Goal: Communication & Community: Participate in discussion

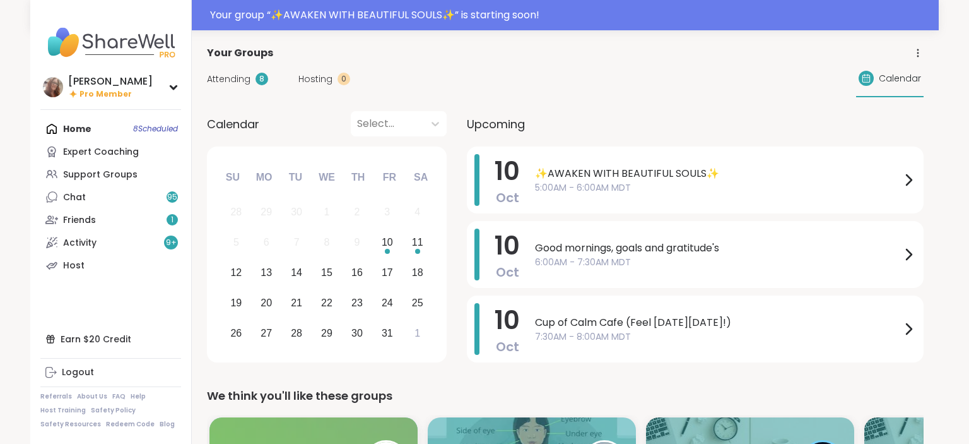
click at [586, 167] on span "✨AWAKEN WITH BEAUTIFUL SOULS✨" at bounding box center [718, 173] width 366 height 15
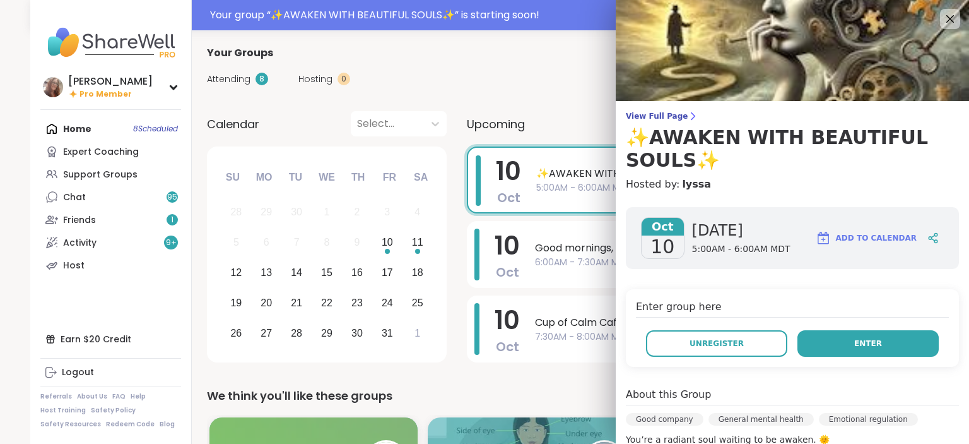
click at [908, 338] on button "Enter" at bounding box center [868, 343] width 141 height 27
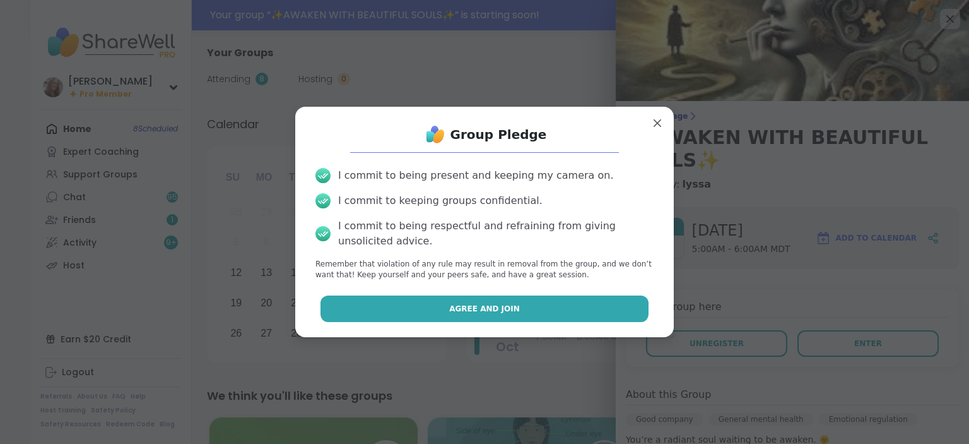
click at [632, 311] on button "Agree and Join" at bounding box center [485, 308] width 329 height 27
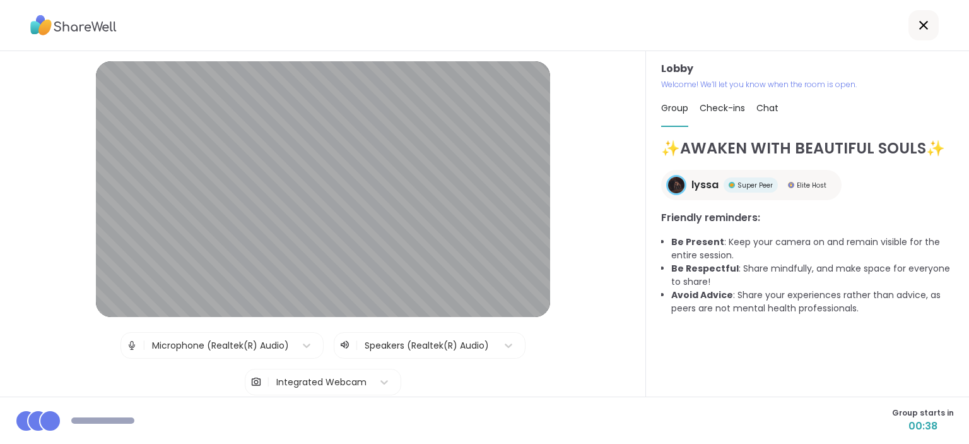
click at [769, 112] on span "Chat" at bounding box center [768, 108] width 22 height 13
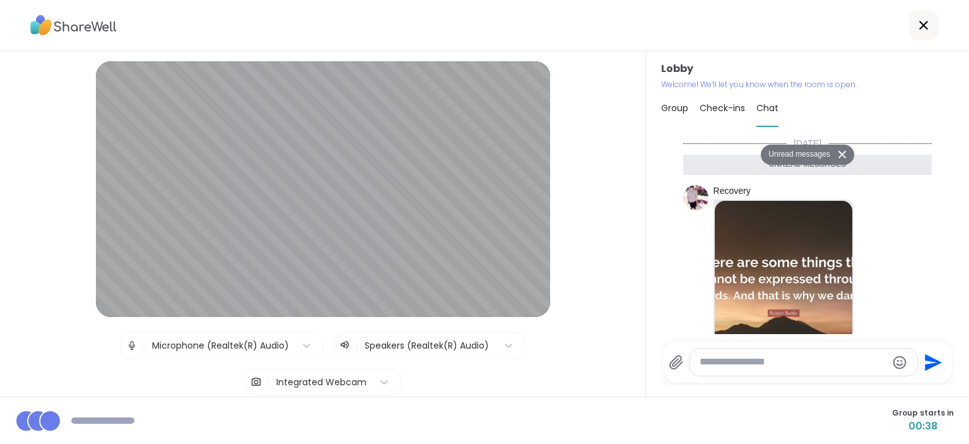
scroll to position [473, 0]
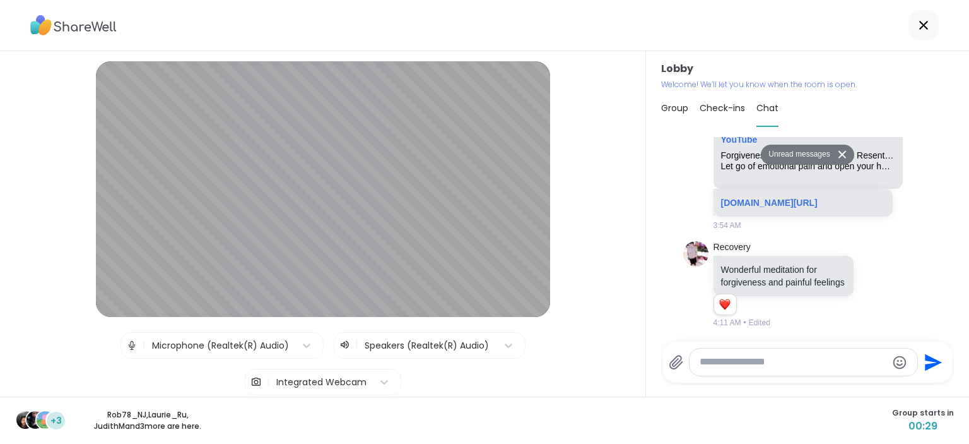
click at [713, 358] on textarea "Type your message" at bounding box center [793, 361] width 187 height 13
paste textarea "**********"
type textarea "**********"
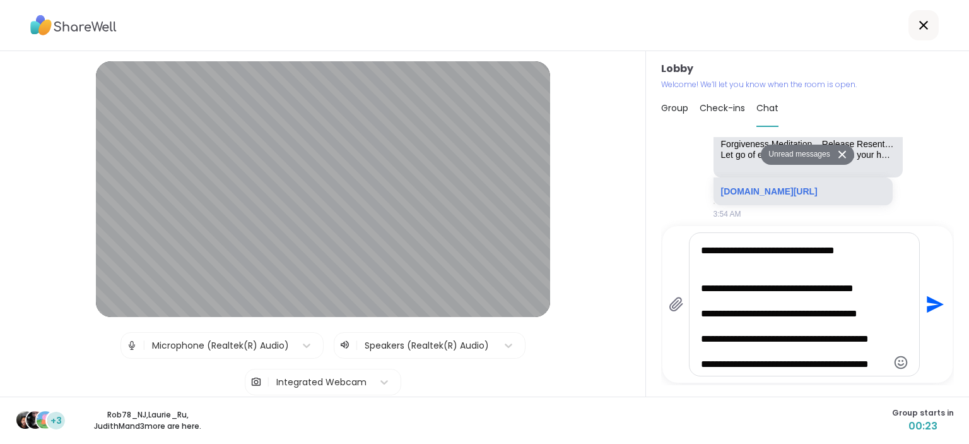
click at [930, 305] on icon "Send" at bounding box center [935, 304] width 17 height 17
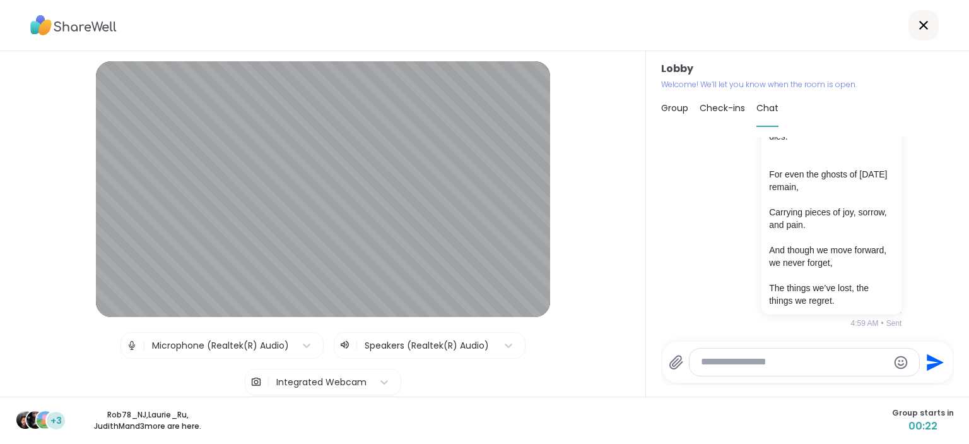
scroll to position [1469, 0]
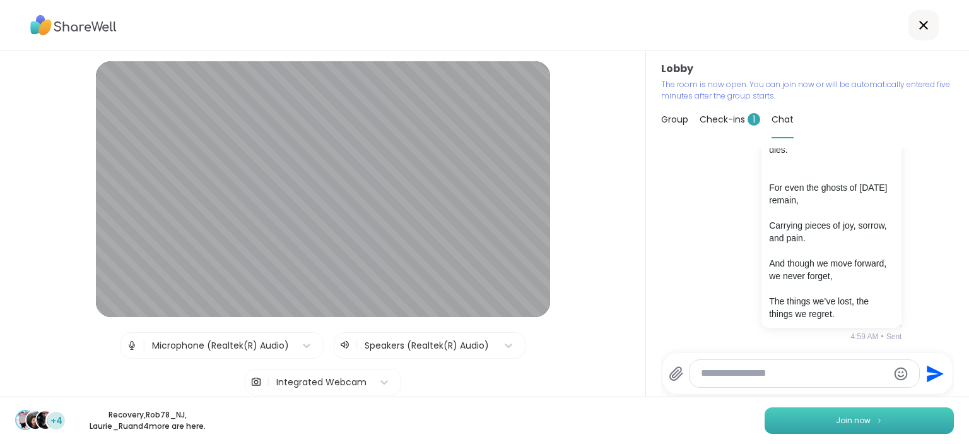
click at [892, 418] on button "Join now" at bounding box center [859, 420] width 189 height 27
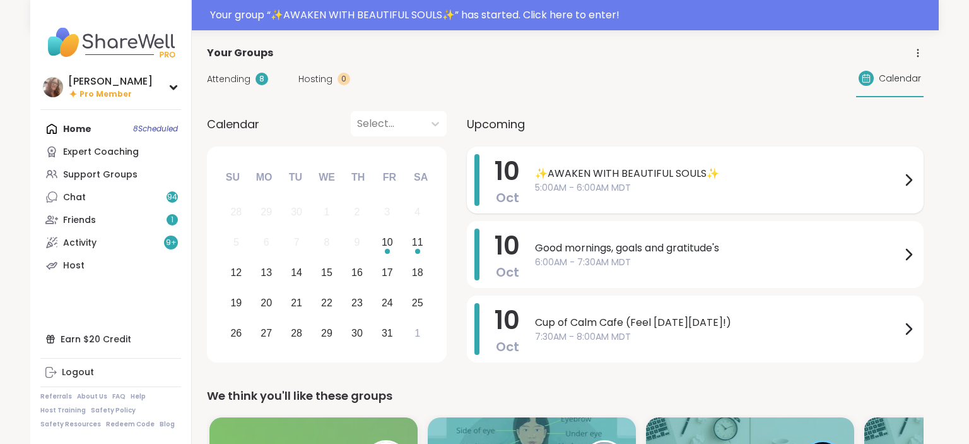
click at [610, 170] on span "✨AWAKEN WITH BEAUTIFUL SOULS✨" at bounding box center [718, 173] width 366 height 15
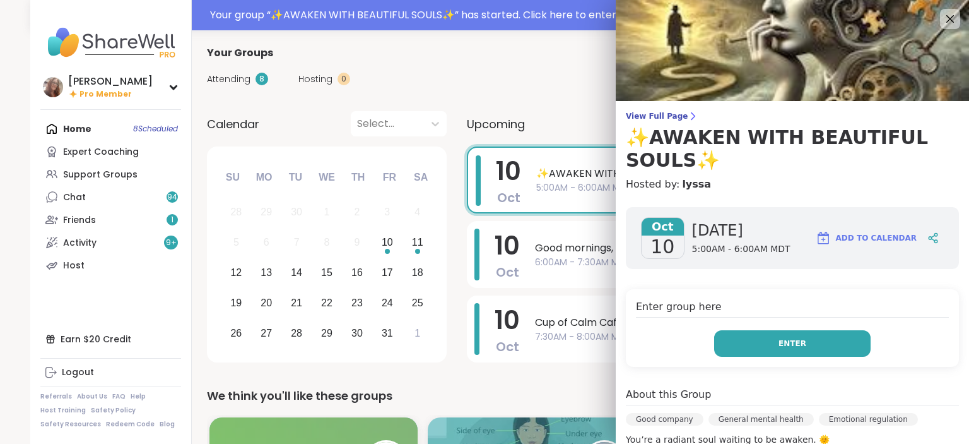
click at [790, 340] on span "Enter" at bounding box center [793, 343] width 28 height 11
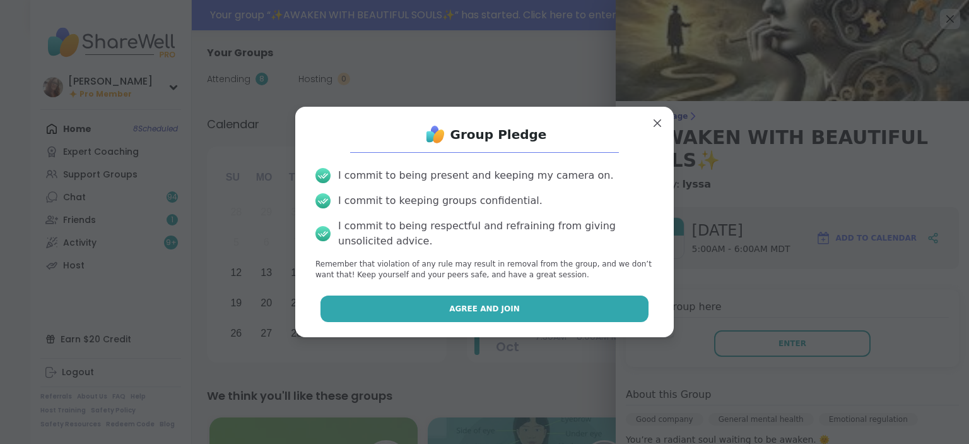
click at [620, 312] on button "Agree and Join" at bounding box center [485, 308] width 329 height 27
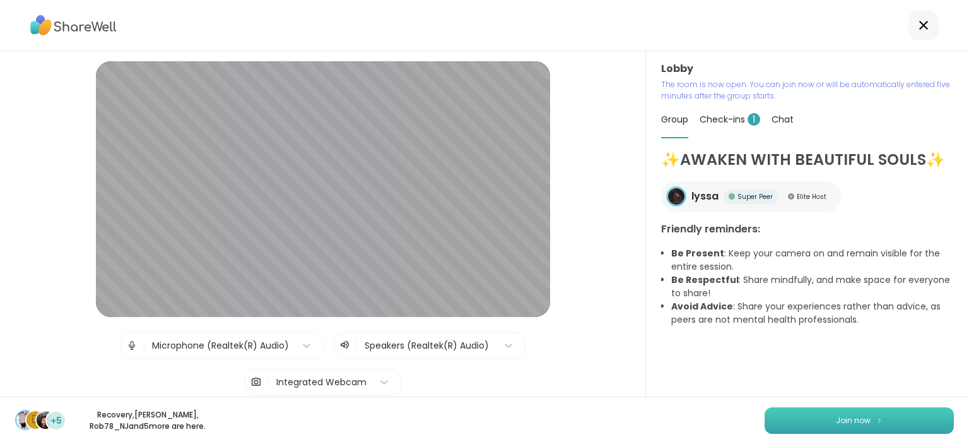
click at [818, 413] on button "Join now" at bounding box center [859, 420] width 189 height 27
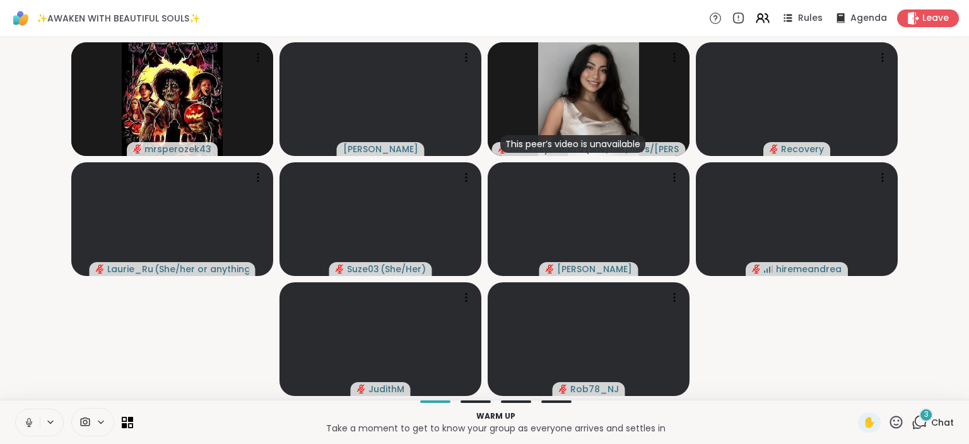
click at [30, 426] on icon at bounding box center [28, 425] width 3 height 1
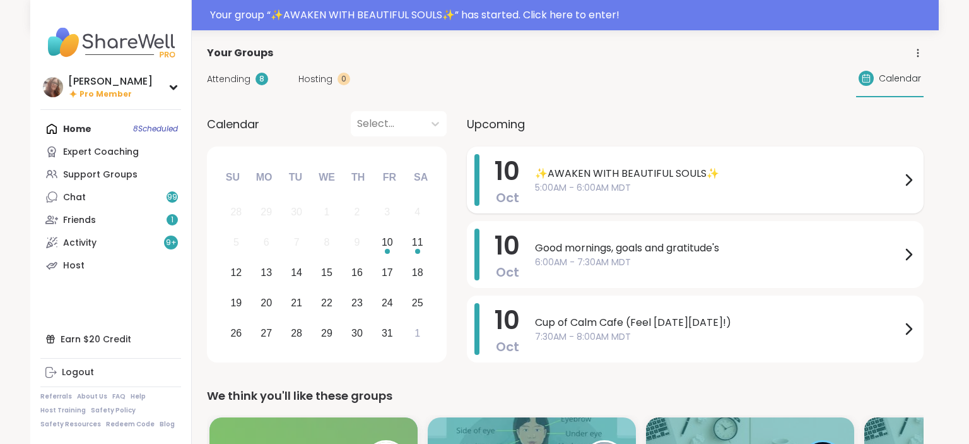
click at [577, 178] on span "✨AWAKEN WITH BEAUTIFUL SOULS✨" at bounding box center [718, 173] width 366 height 15
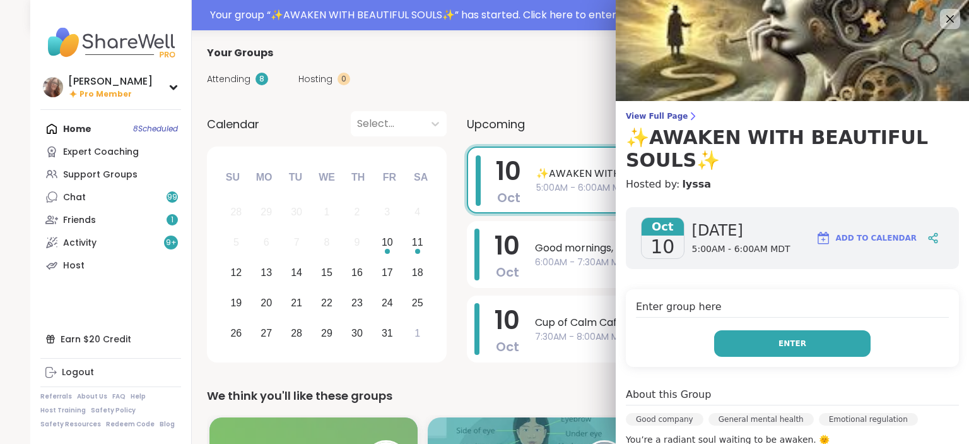
click at [754, 340] on button "Enter" at bounding box center [792, 343] width 157 height 27
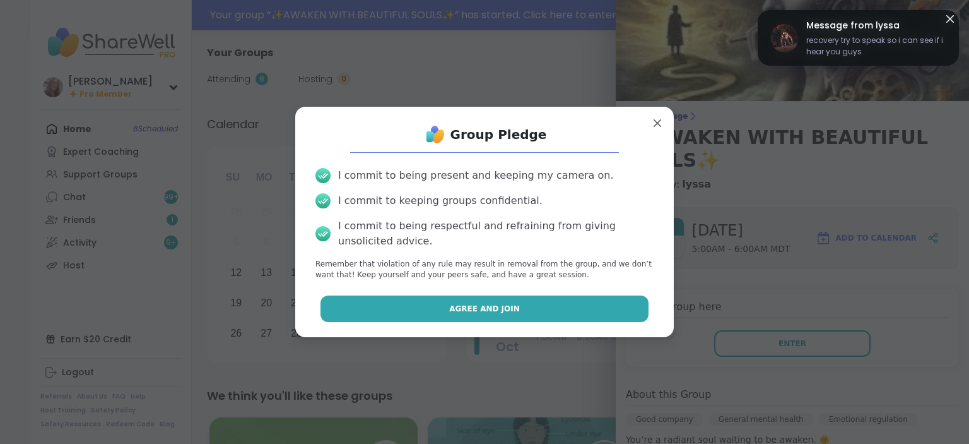
click at [635, 311] on button "Agree and Join" at bounding box center [485, 308] width 329 height 27
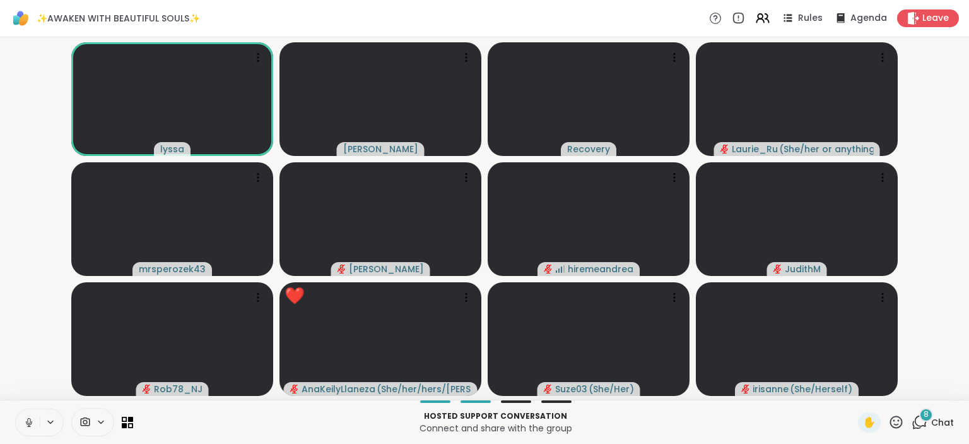
click at [27, 410] on button at bounding box center [28, 422] width 24 height 27
click at [931, 420] on div "10" at bounding box center [927, 415] width 14 height 14
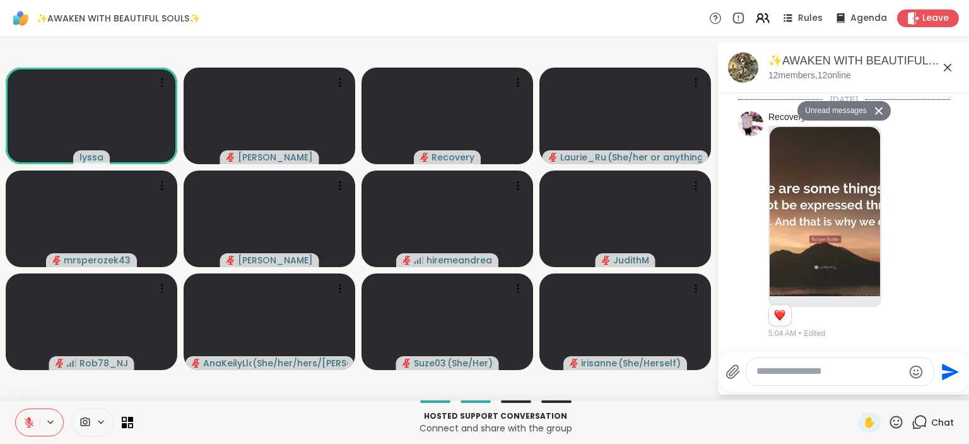
scroll to position [2643, 0]
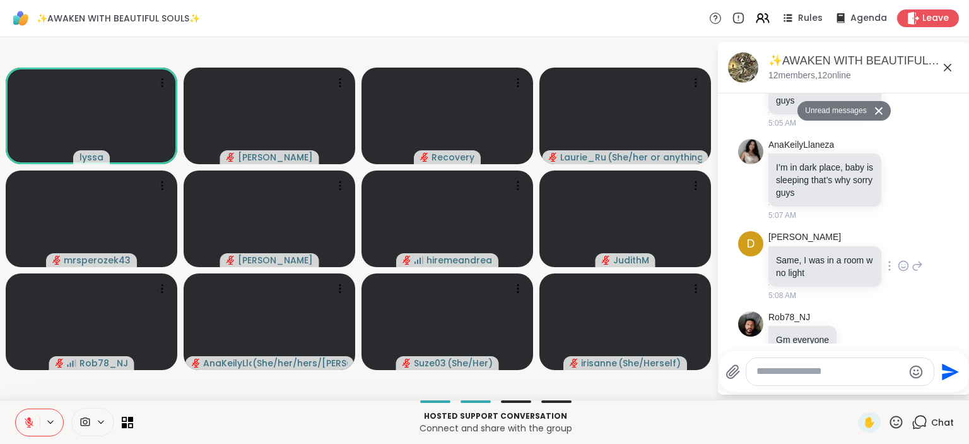
click at [927, 276] on div "D Donald Same, I was in a room w no light 5:08 AM" at bounding box center [844, 266] width 212 height 80
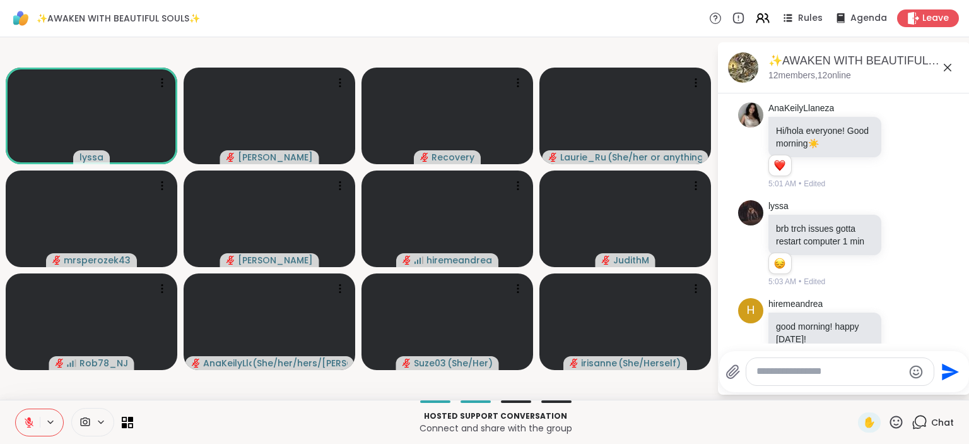
scroll to position [1922, 0]
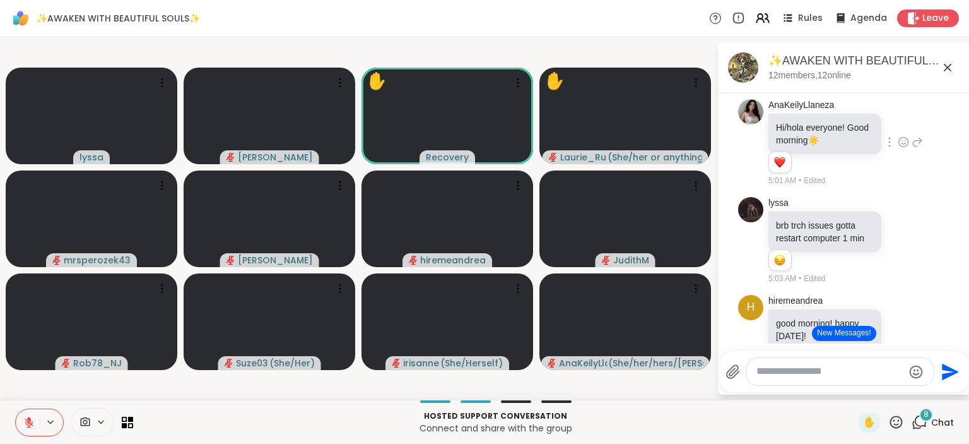
click at [945, 163] on div "AnaKeilyLlaneza Hi/hola everyone! Good morning ☀️ 1 1 5:01 AM • Edited" at bounding box center [844, 143] width 212 height 98
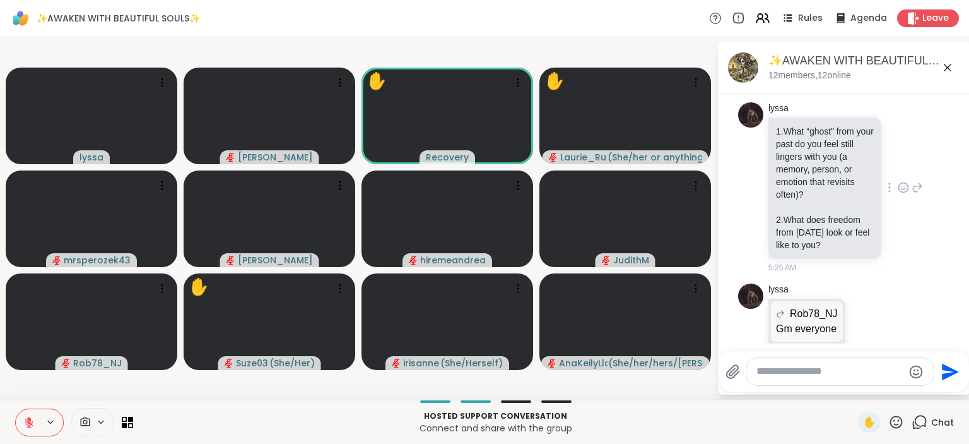
scroll to position [3702, 0]
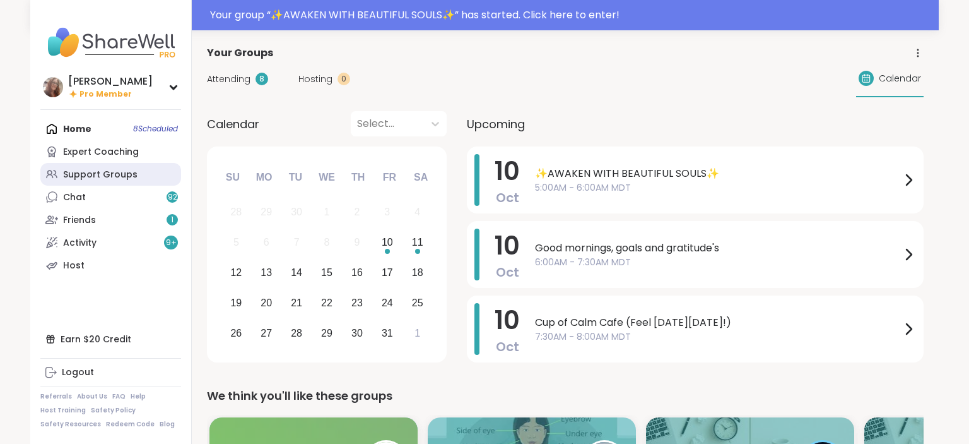
click at [150, 174] on link "Support Groups" at bounding box center [110, 174] width 141 height 23
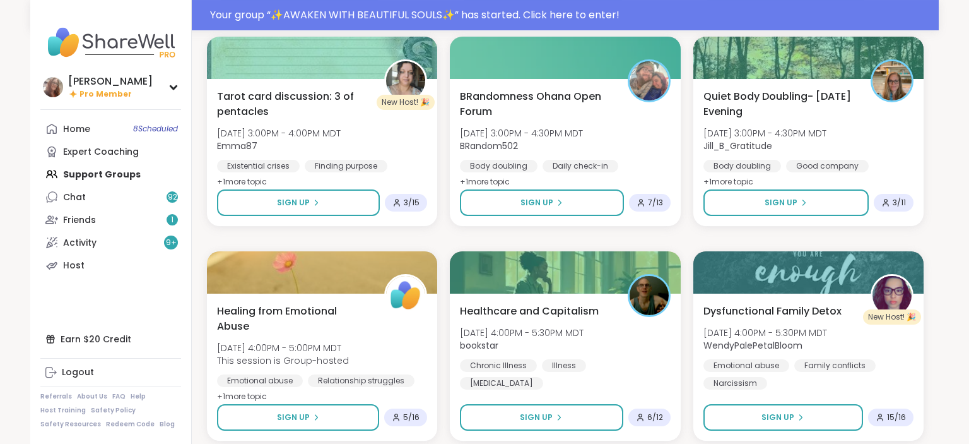
scroll to position [2135, 0]
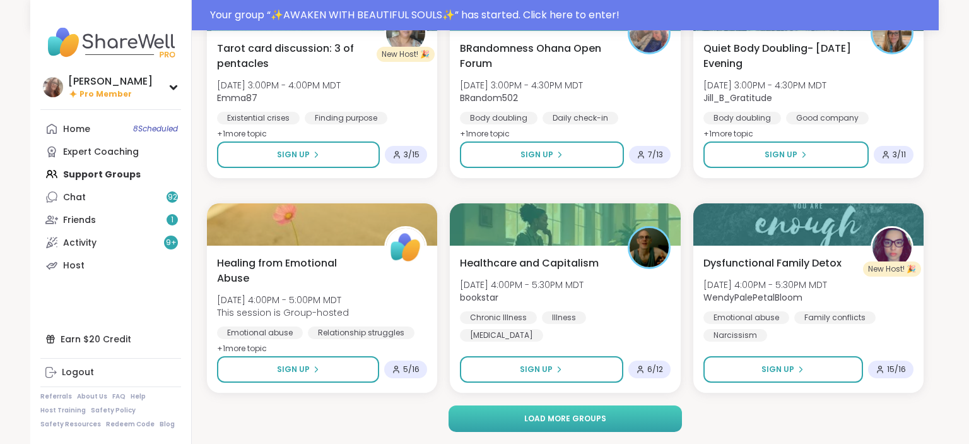
click at [610, 418] on button "Load more groups" at bounding box center [566, 418] width 234 height 27
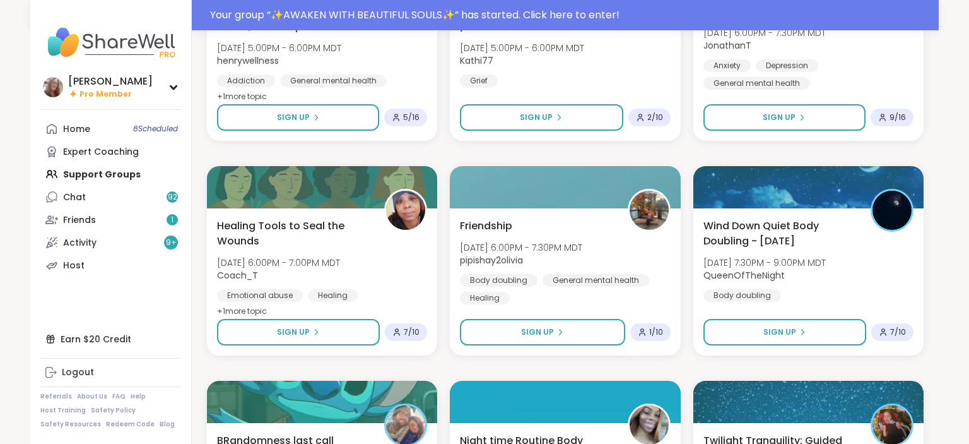
scroll to position [2635, 0]
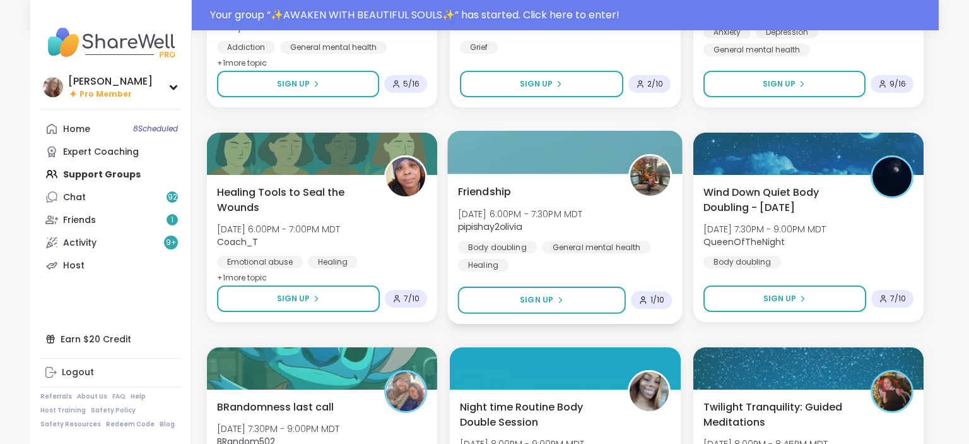
click at [627, 231] on div "Friendship Fri, Oct 10 | 6:00PM - 7:30PM MDT pipishay2olivia Body doubling Gene…" at bounding box center [565, 228] width 215 height 88
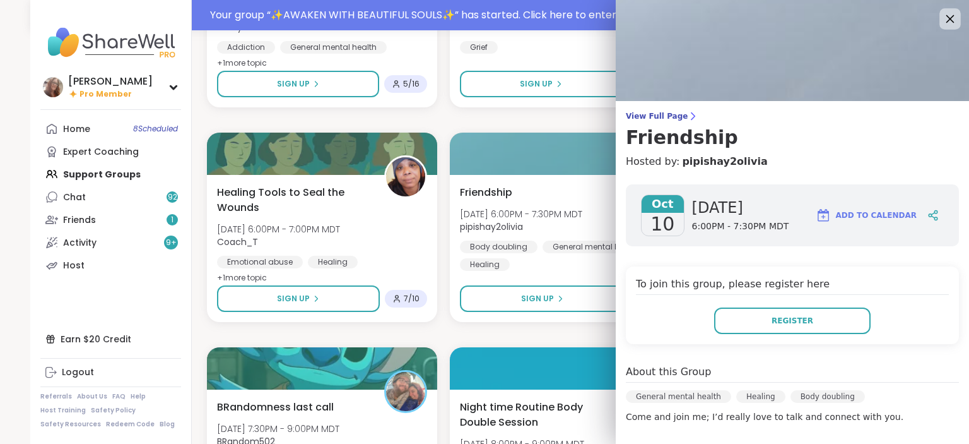
click at [950, 21] on icon at bounding box center [950, 19] width 16 height 16
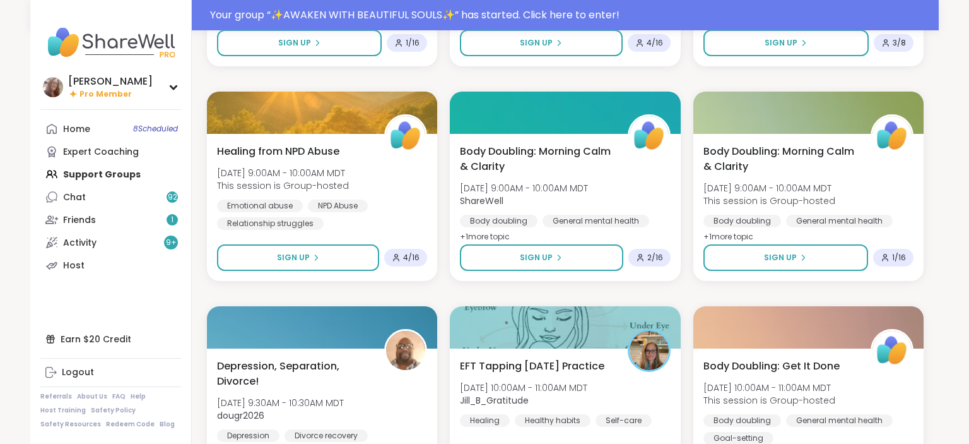
scroll to position [3968, 0]
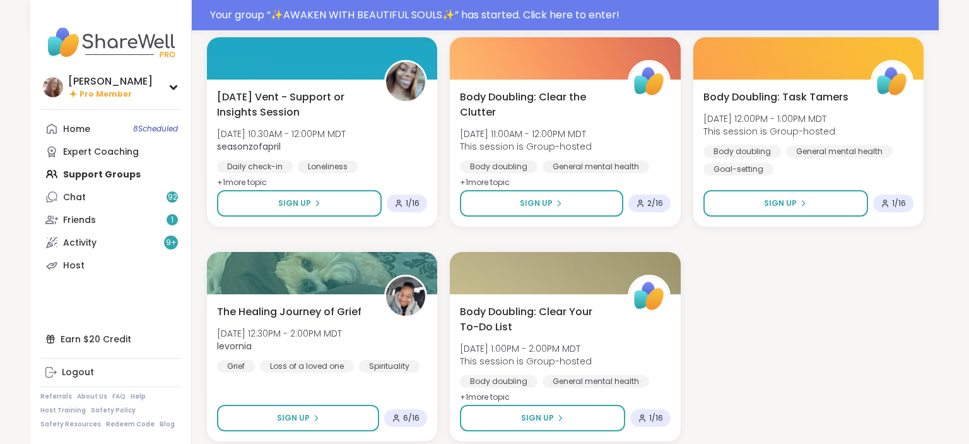
scroll to position [4668, 0]
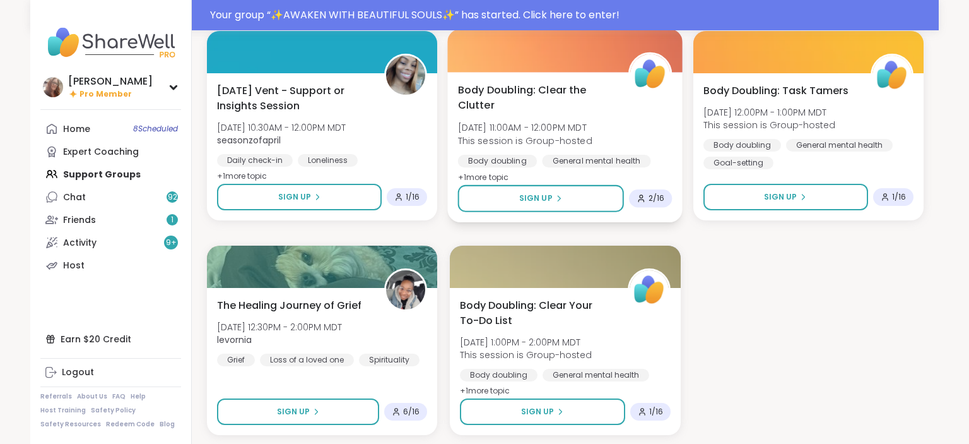
click at [680, 137] on div "Body Doubling: Clear the Clutter Sat, Oct 11 | 11:00AM - 12:00PM MDT This sessi…" at bounding box center [565, 147] width 235 height 150
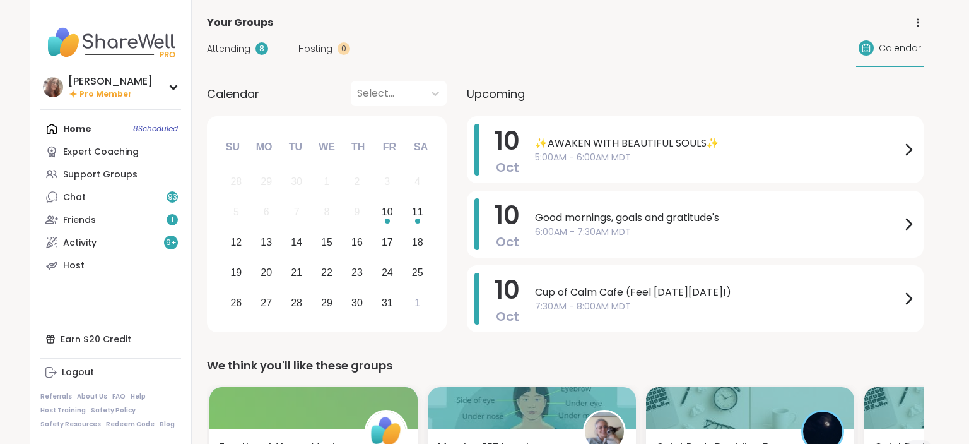
click at [526, 104] on div "Upcoming" at bounding box center [695, 93] width 457 height 25
click at [553, 140] on span "✨AWAKEN WITH BEAUTIFUL SOULS✨" at bounding box center [718, 143] width 366 height 15
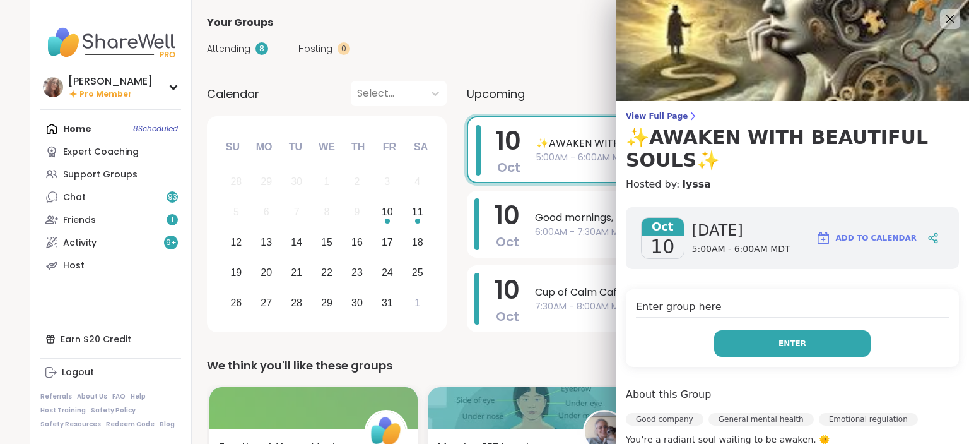
click at [762, 340] on button "Enter" at bounding box center [792, 343] width 157 height 27
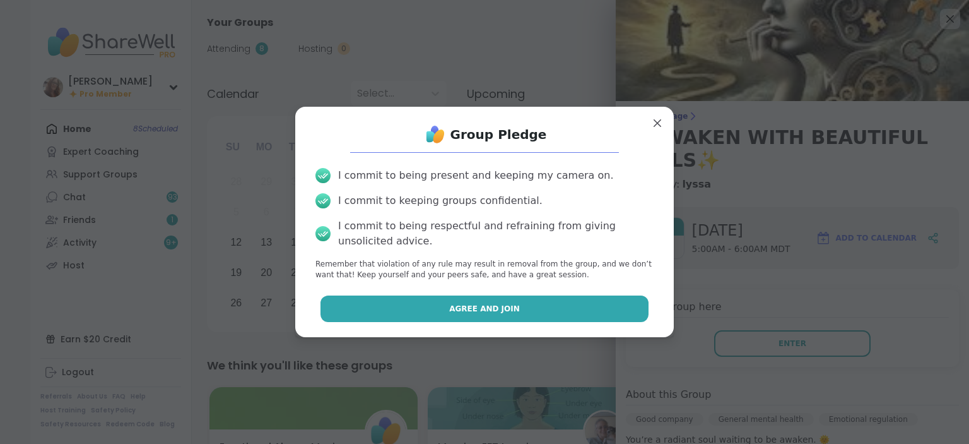
click at [602, 307] on button "Agree and Join" at bounding box center [485, 308] width 329 height 27
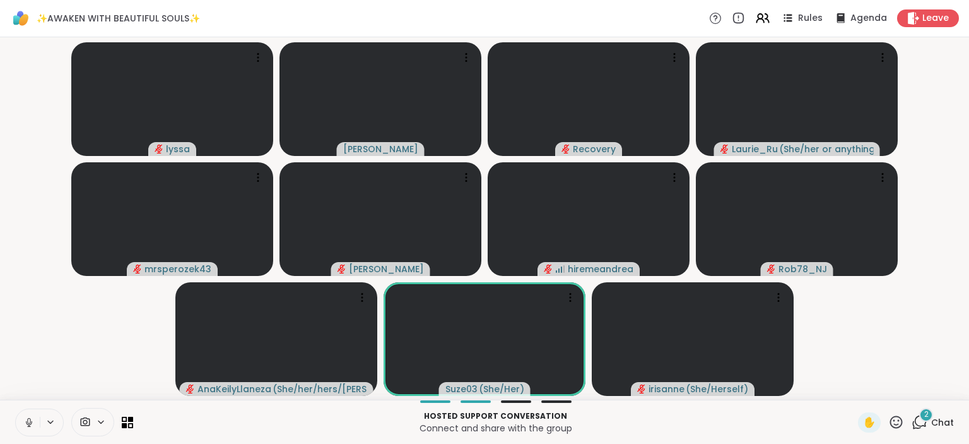
click at [29, 418] on icon at bounding box center [28, 422] width 11 height 11
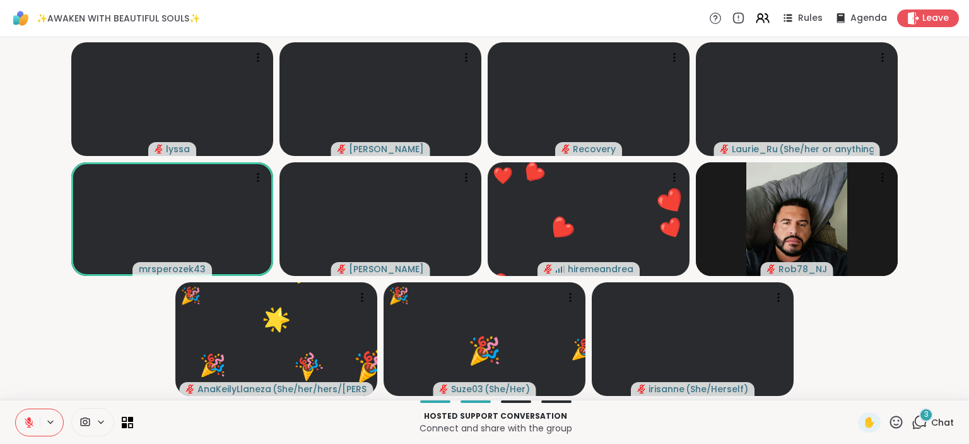
click at [896, 420] on icon at bounding box center [897, 422] width 16 height 16
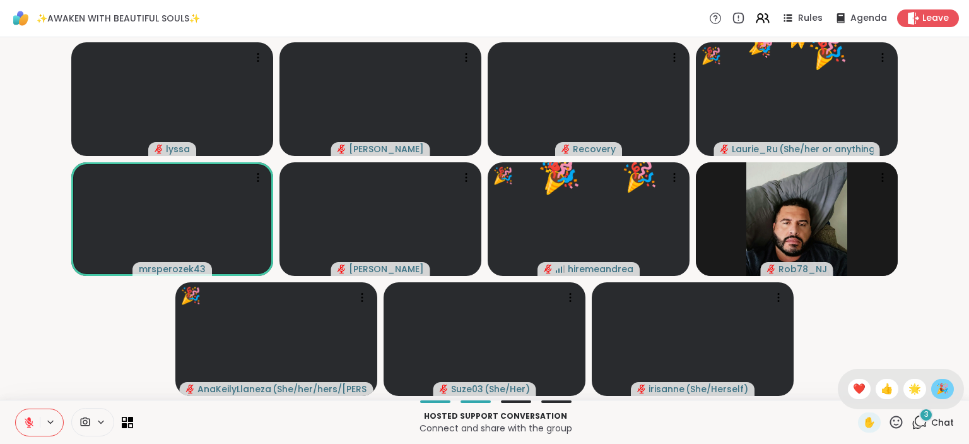
click at [940, 392] on span "🎉" at bounding box center [943, 388] width 13 height 15
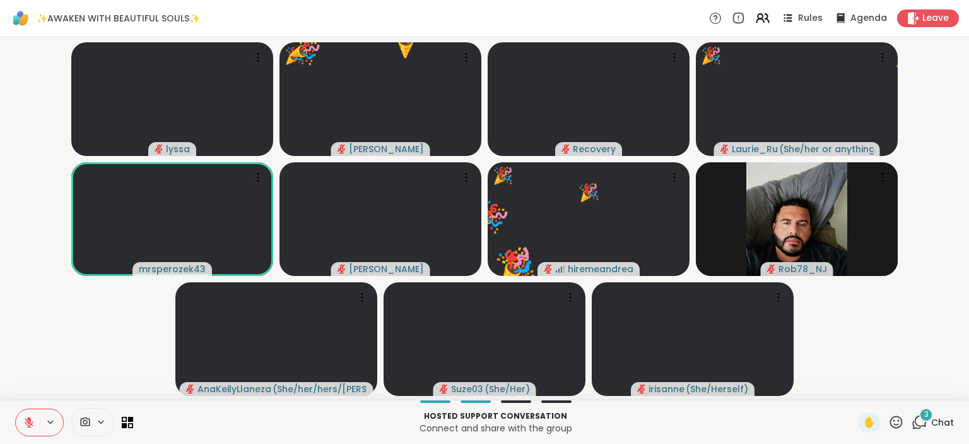
click at [900, 418] on icon at bounding box center [897, 422] width 16 height 16
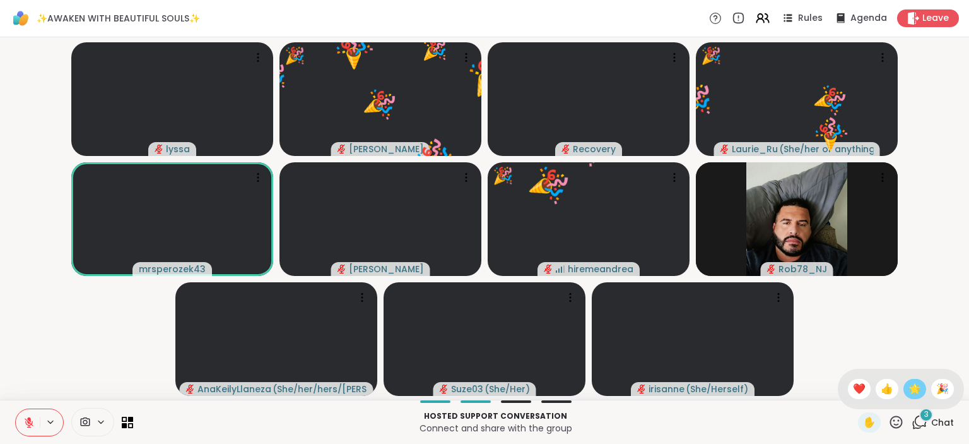
click at [910, 389] on span "🌟" at bounding box center [915, 388] width 13 height 15
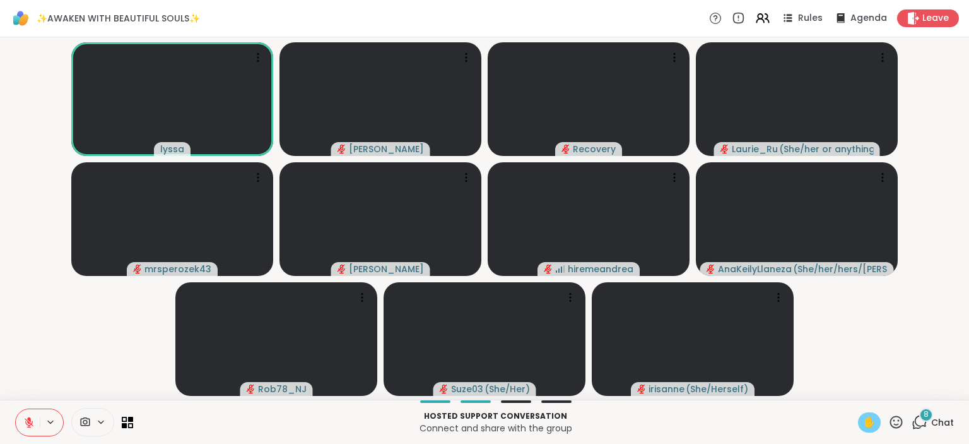
click at [870, 417] on span "✋" at bounding box center [869, 422] width 13 height 15
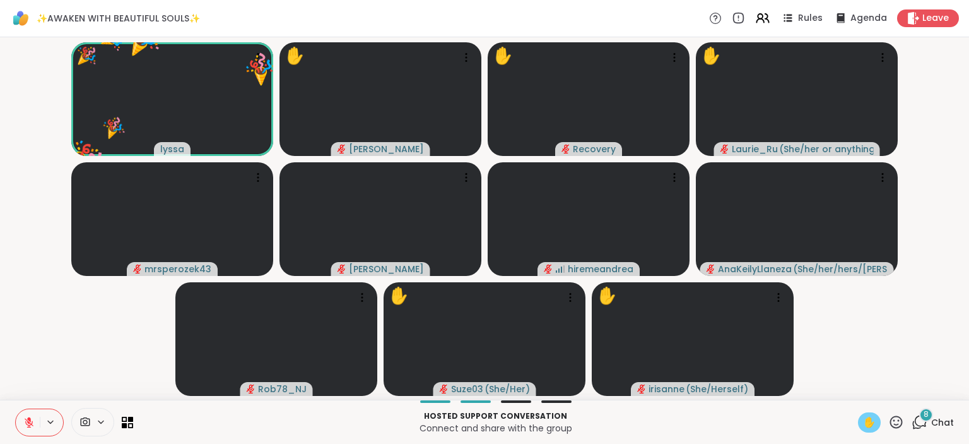
click at [27, 418] on icon at bounding box center [28, 422] width 11 height 11
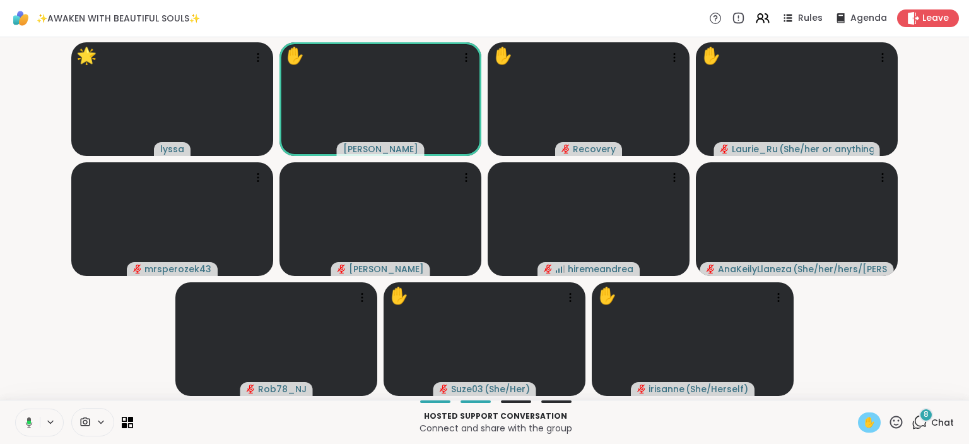
click at [27, 418] on icon at bounding box center [29, 422] width 7 height 11
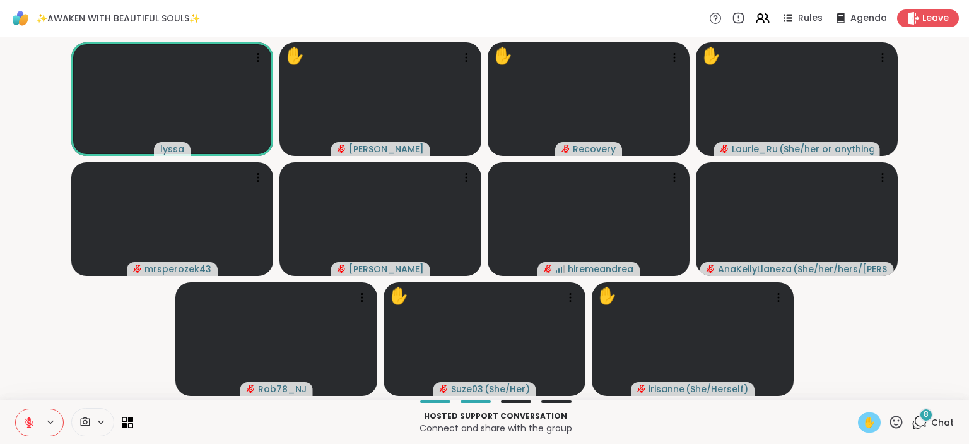
click at [865, 419] on span "✋" at bounding box center [869, 422] width 13 height 15
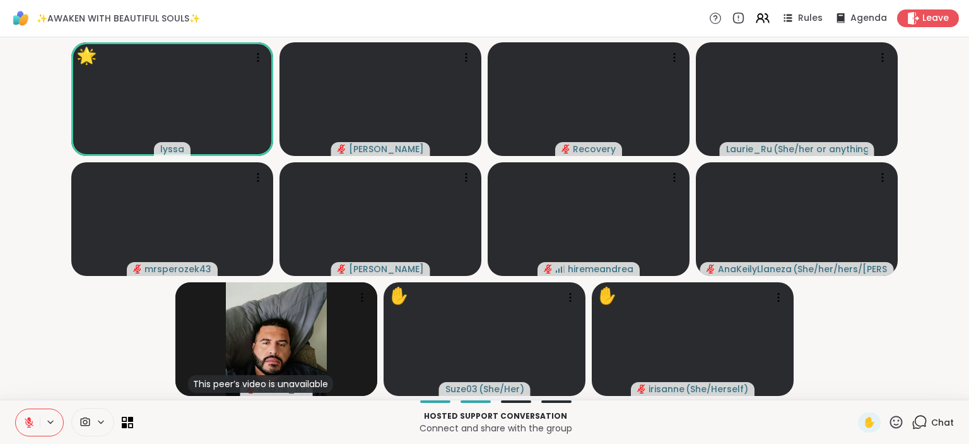
click at [897, 423] on icon at bounding box center [897, 422] width 16 height 16
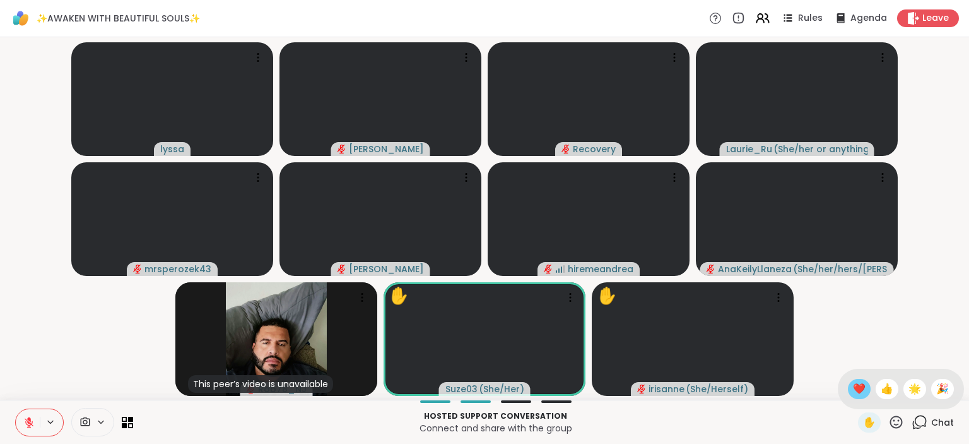
click at [858, 385] on span "❤️" at bounding box center [859, 388] width 13 height 15
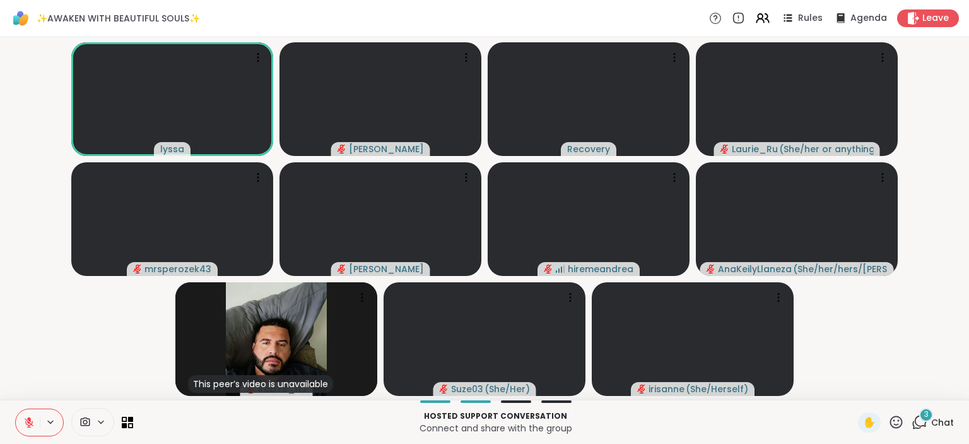
click at [946, 419] on span "Chat" at bounding box center [943, 422] width 23 height 13
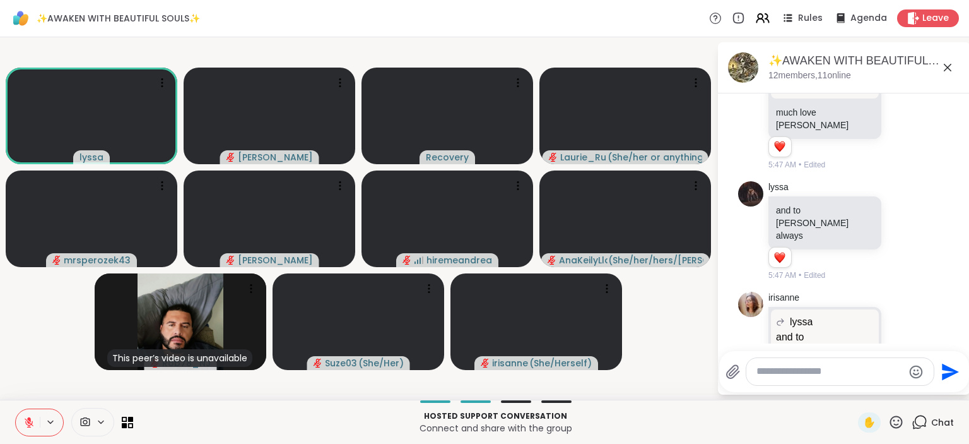
scroll to position [5728, 0]
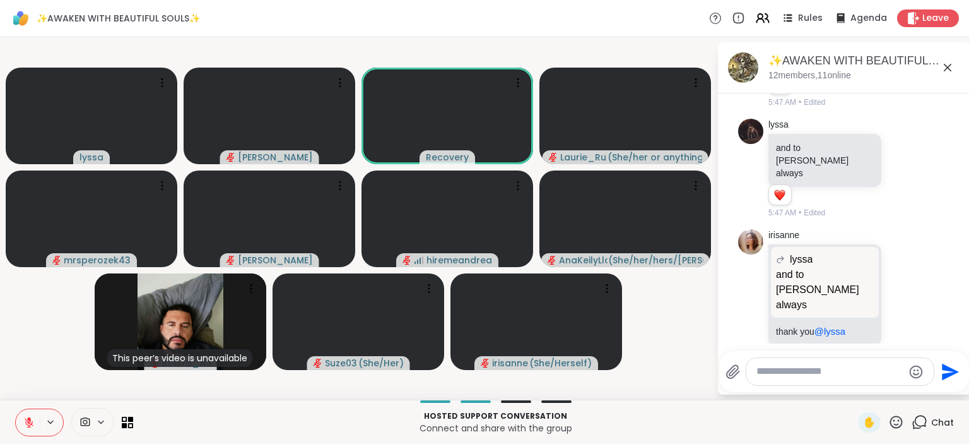
click at [945, 365] on div "irisanne Everytime you say his name, makes me feel he's still here 5:47 AM" at bounding box center [844, 411] width 212 height 93
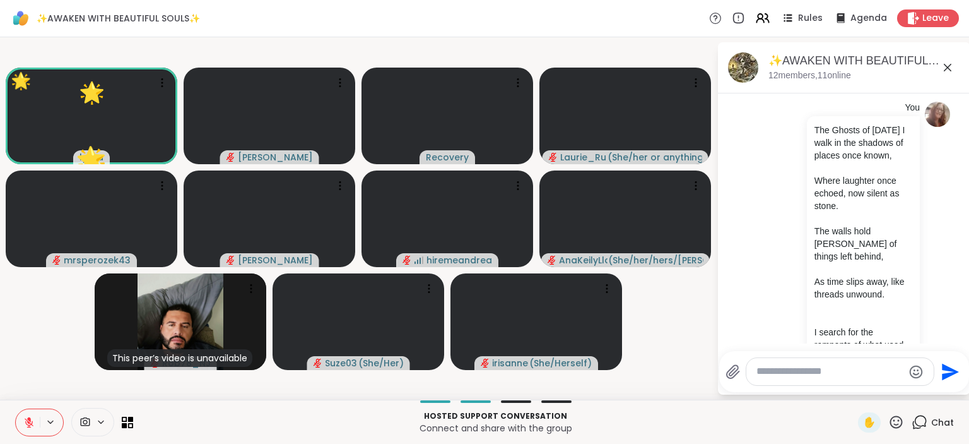
scroll to position [697, 0]
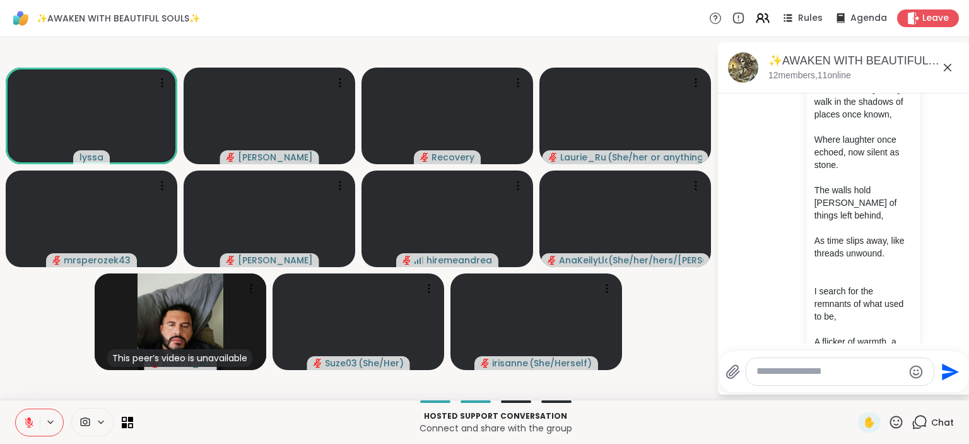
click at [903, 423] on icon at bounding box center [897, 422] width 16 height 16
click at [909, 390] on span "🌟" at bounding box center [915, 388] width 13 height 15
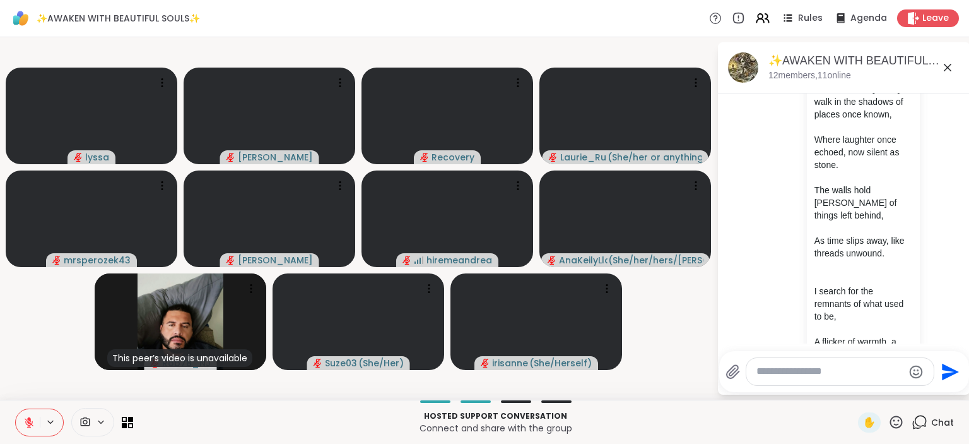
click at [30, 418] on icon at bounding box center [29, 419] width 4 height 5
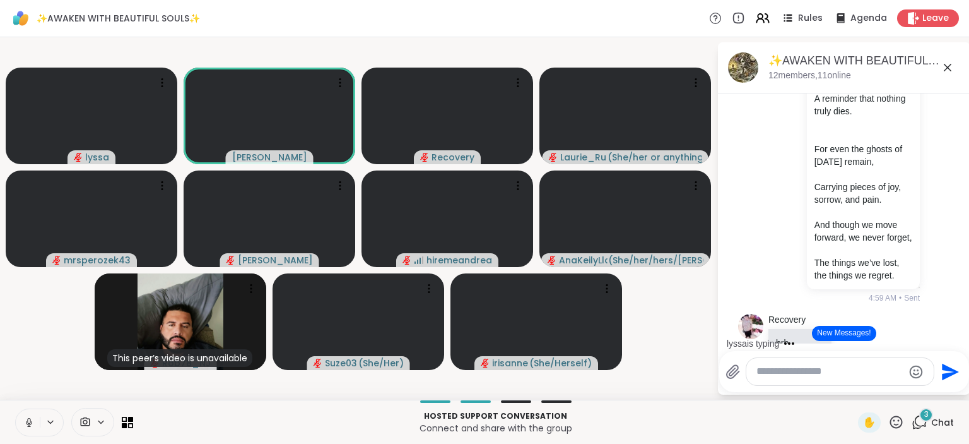
scroll to position [1638, 0]
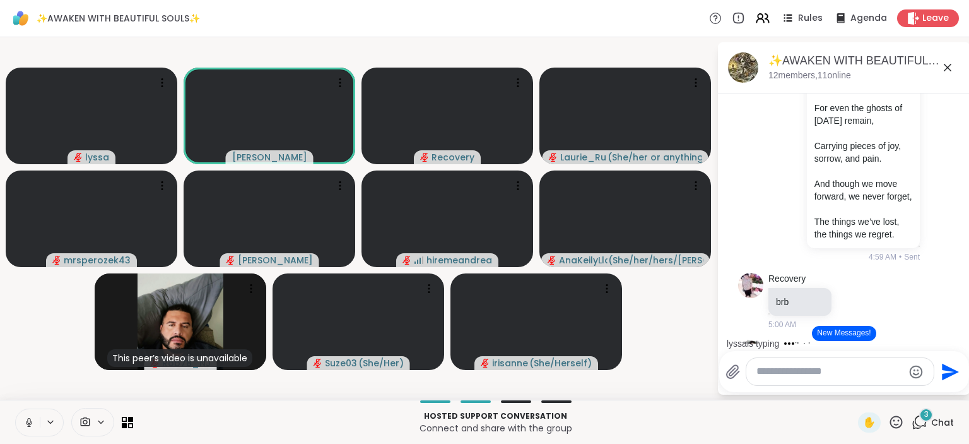
click at [32, 417] on icon at bounding box center [28, 422] width 11 height 11
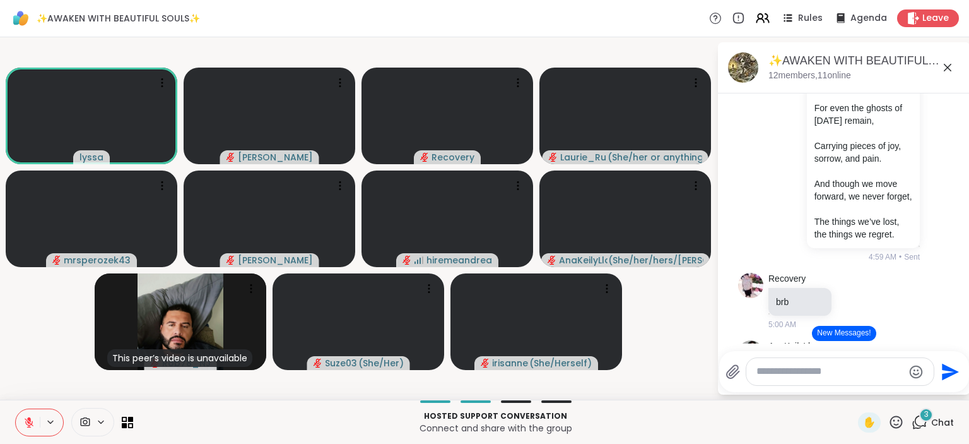
click at [32, 417] on icon at bounding box center [28, 422] width 11 height 11
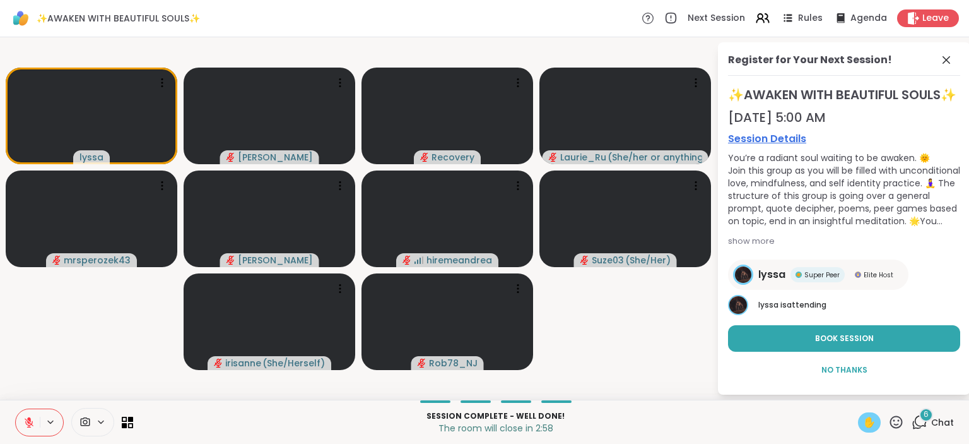
click at [870, 421] on span "✋" at bounding box center [869, 422] width 13 height 15
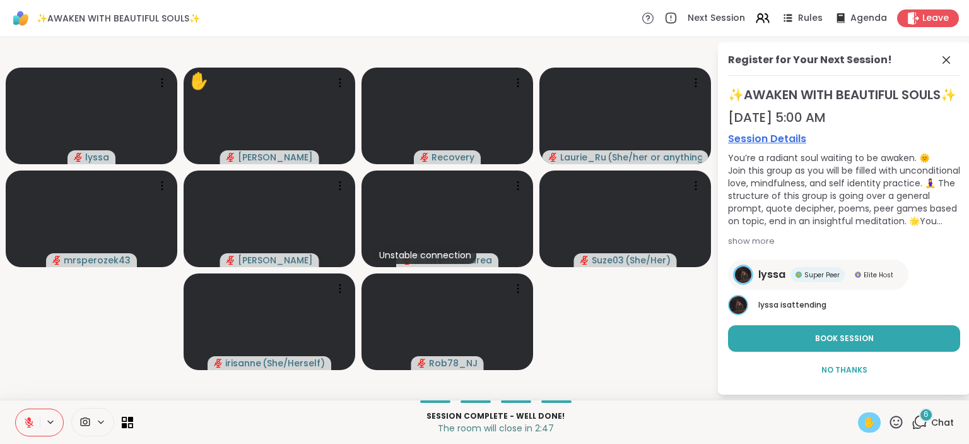
click at [29, 427] on icon at bounding box center [29, 422] width 9 height 9
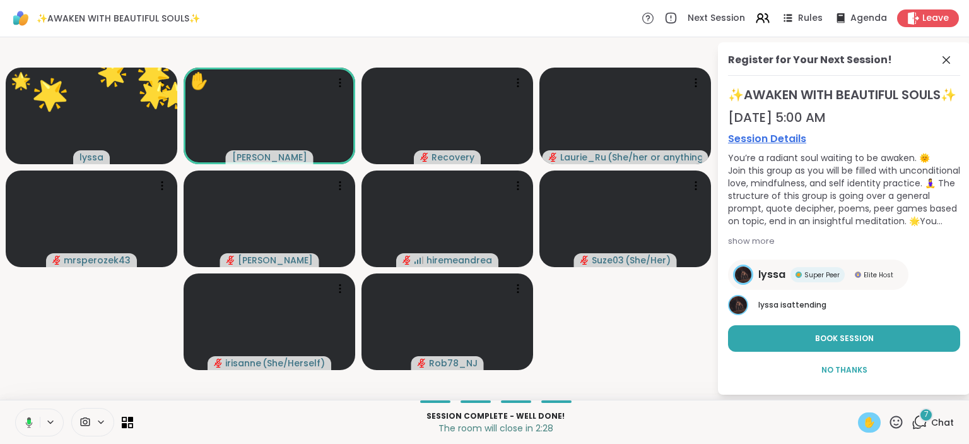
click at [27, 427] on icon at bounding box center [26, 422] width 11 height 11
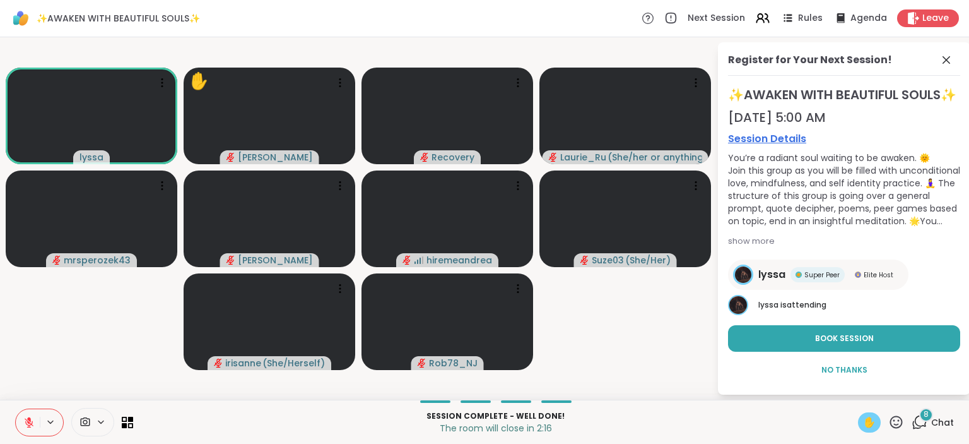
click at [900, 420] on icon at bounding box center [897, 421] width 13 height 13
click at [862, 393] on div "❤️" at bounding box center [859, 389] width 23 height 20
click at [876, 420] on span "✋" at bounding box center [869, 422] width 13 height 15
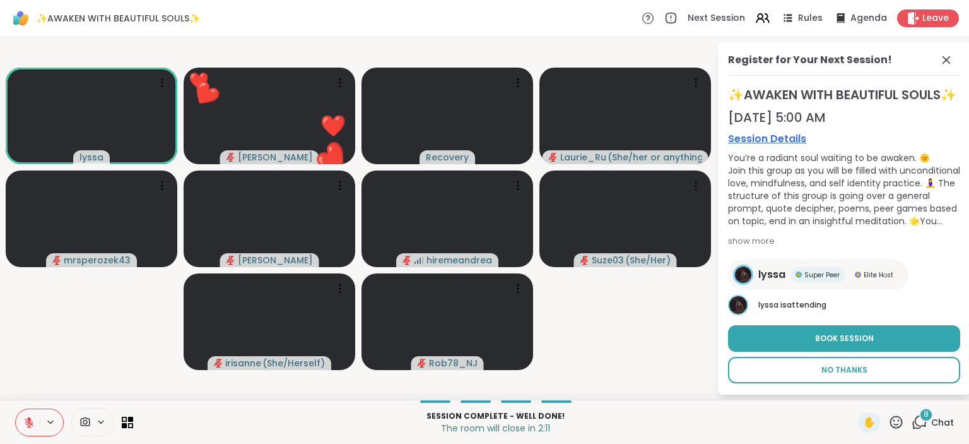
click at [890, 380] on button "No Thanks" at bounding box center [844, 370] width 232 height 27
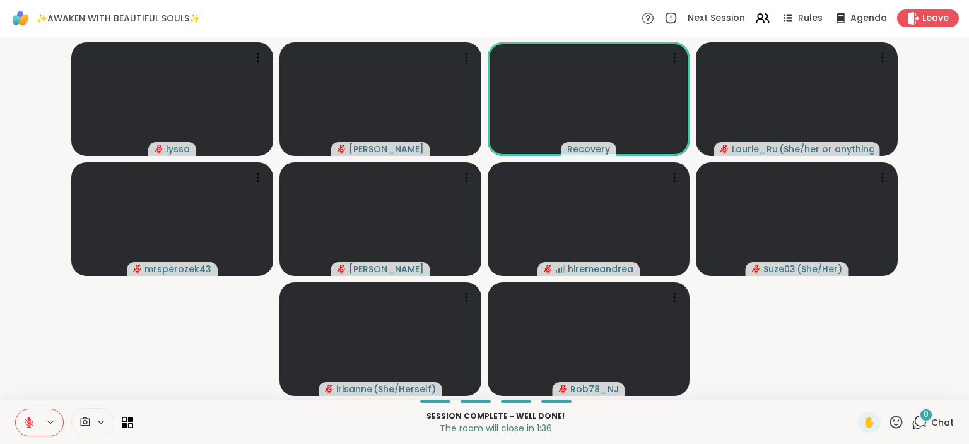
click at [936, 420] on span "Chat" at bounding box center [943, 422] width 23 height 13
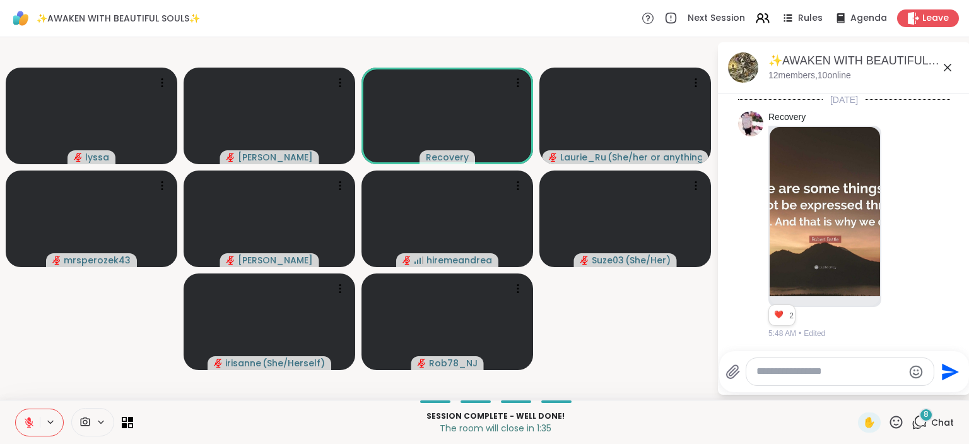
click at [861, 377] on textarea "Type your message" at bounding box center [830, 371] width 147 height 13
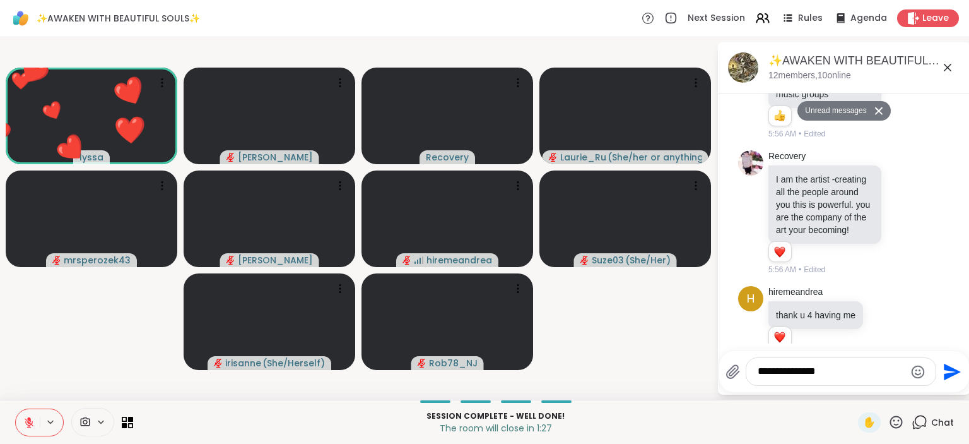
type textarea "**********"
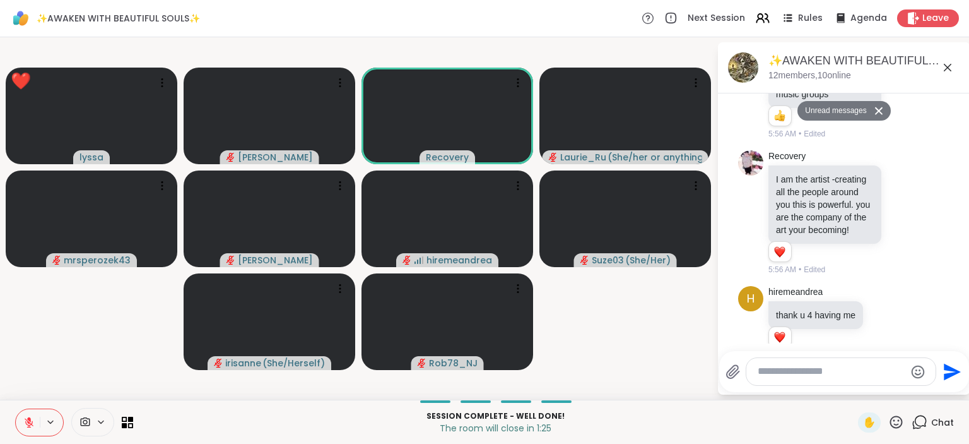
scroll to position [6955, 0]
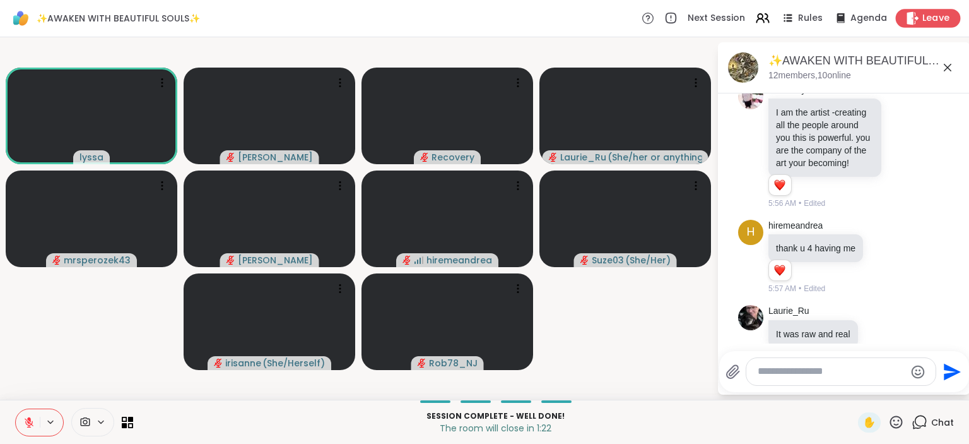
click at [934, 16] on span "Leave" at bounding box center [937, 18] width 28 height 13
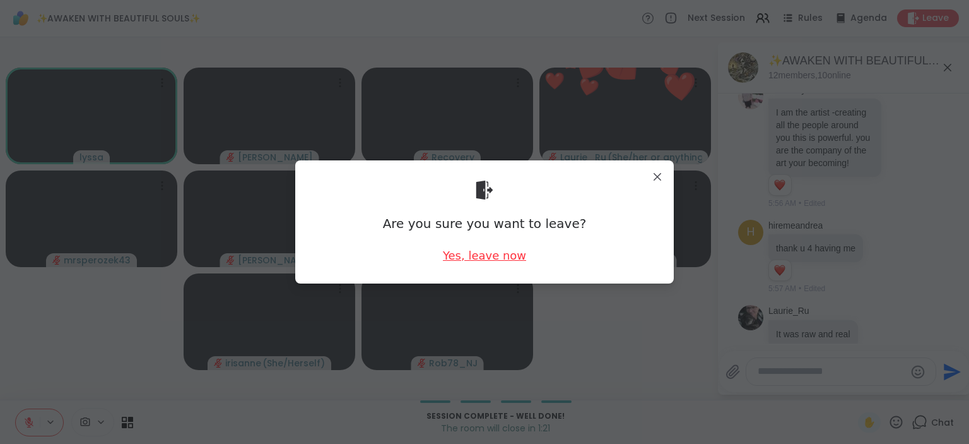
click at [507, 256] on div "Yes, leave now" at bounding box center [484, 255] width 83 height 16
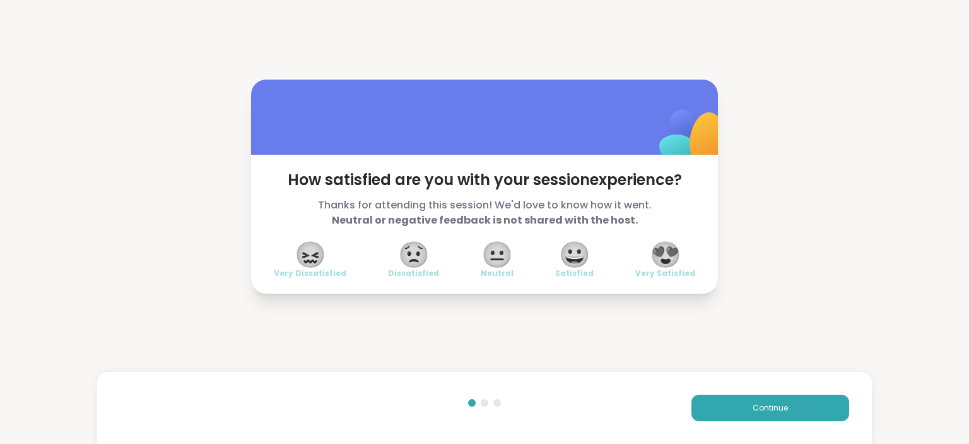
click at [665, 246] on span "😍" at bounding box center [666, 254] width 32 height 23
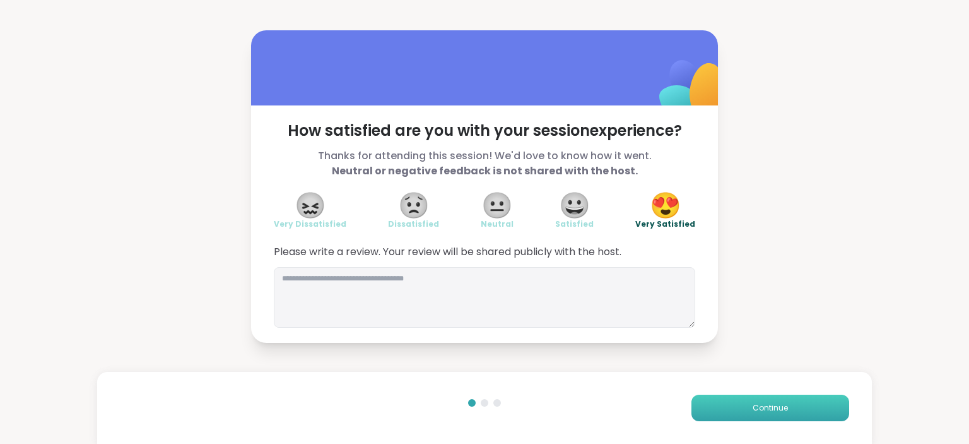
click at [746, 402] on button "Continue" at bounding box center [771, 407] width 158 height 27
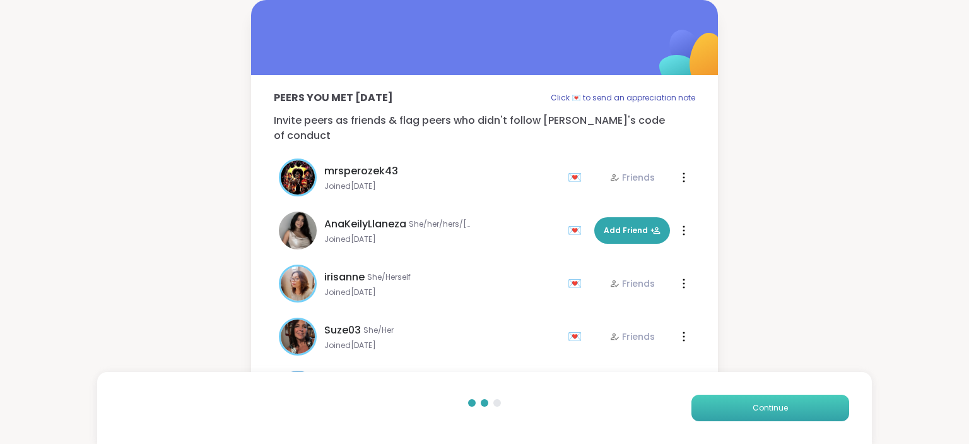
click at [746, 402] on button "Continue" at bounding box center [771, 407] width 158 height 27
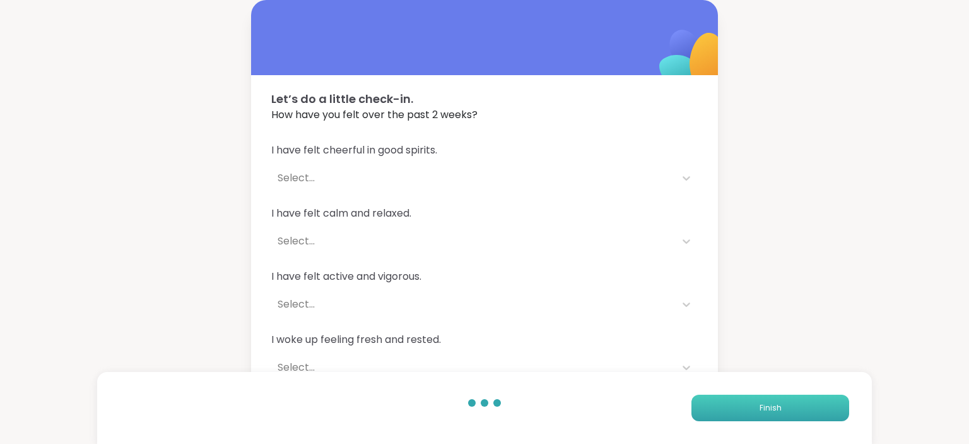
click at [746, 402] on button "Finish" at bounding box center [771, 407] width 158 height 27
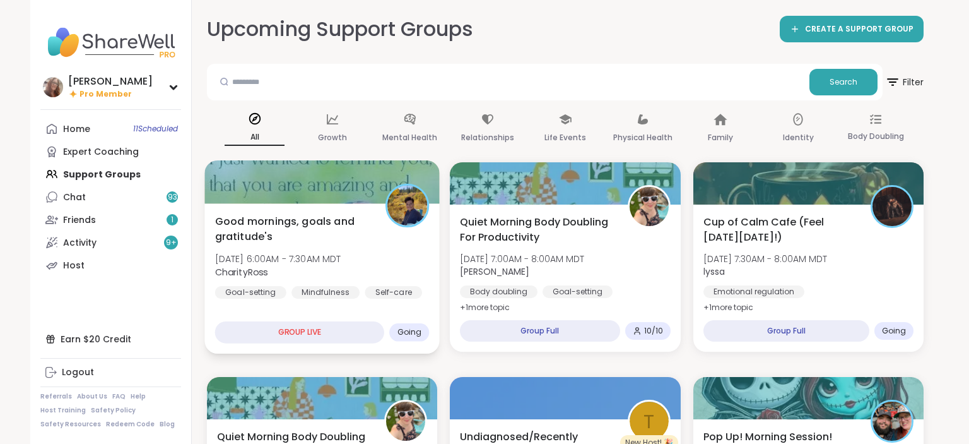
click at [370, 215] on span "Good mornings, goals and gratitude's" at bounding box center [293, 228] width 157 height 31
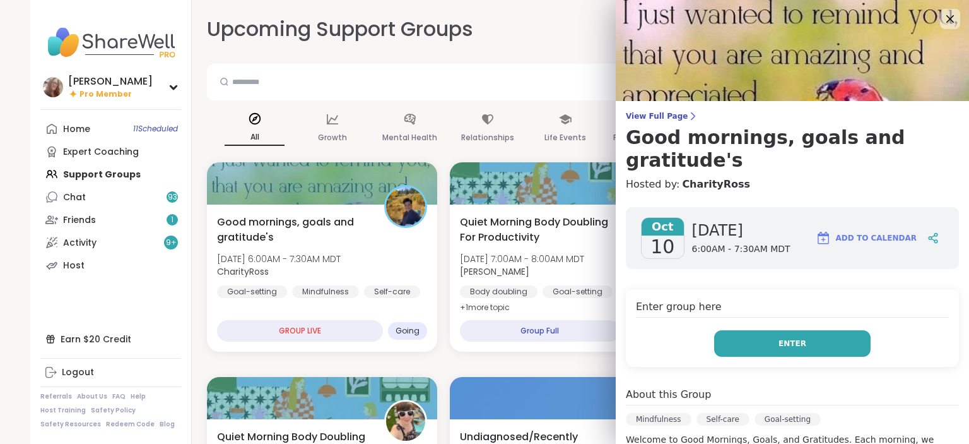
click at [801, 330] on button "Enter" at bounding box center [792, 343] width 157 height 27
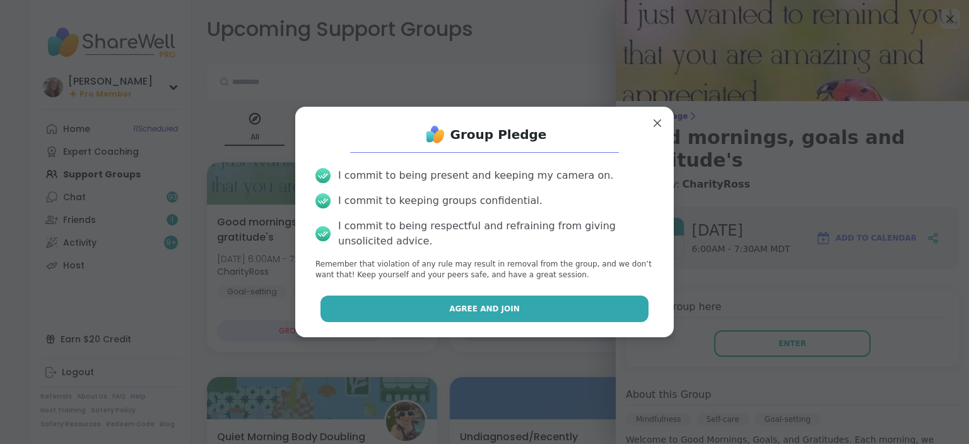
click at [627, 298] on button "Agree and Join" at bounding box center [485, 308] width 329 height 27
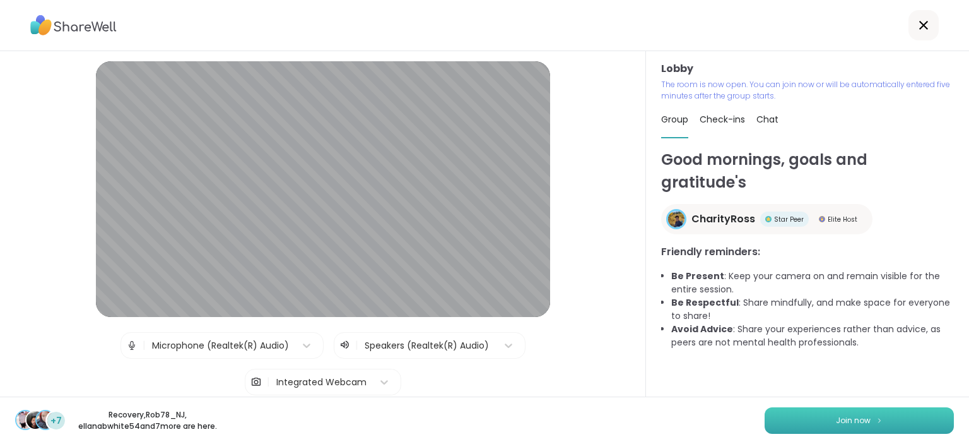
click at [882, 418] on img at bounding box center [880, 420] width 8 height 7
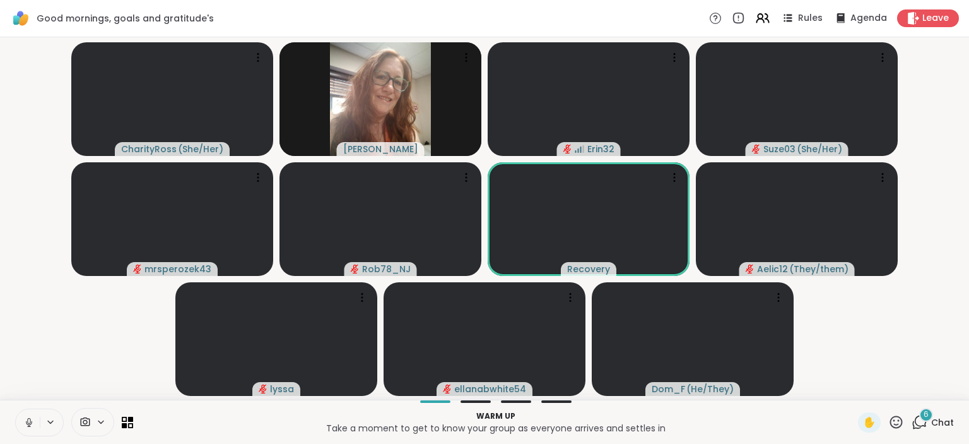
click at [29, 417] on icon at bounding box center [28, 422] width 11 height 11
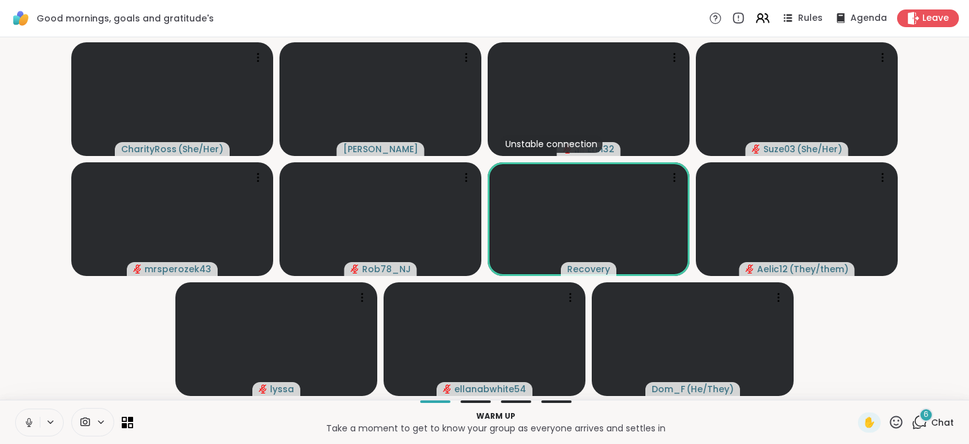
click at [32, 420] on icon at bounding box center [28, 422] width 11 height 11
click at [946, 419] on span "Chat" at bounding box center [943, 422] width 23 height 13
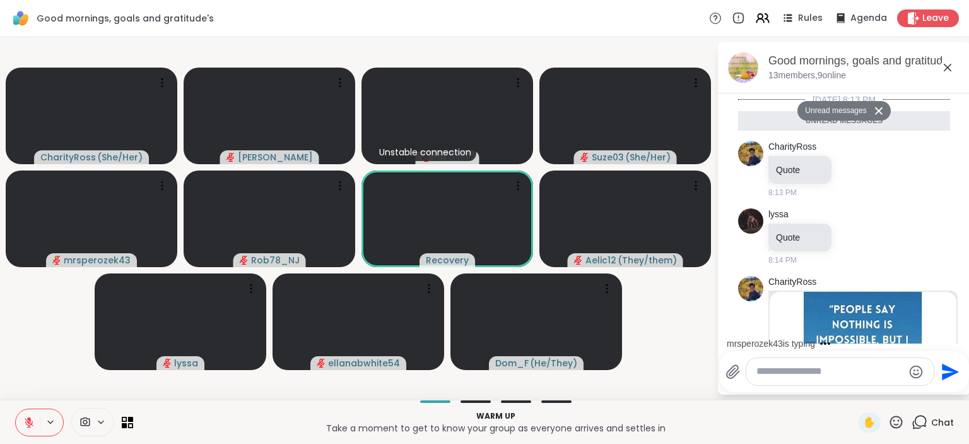
scroll to position [731, 0]
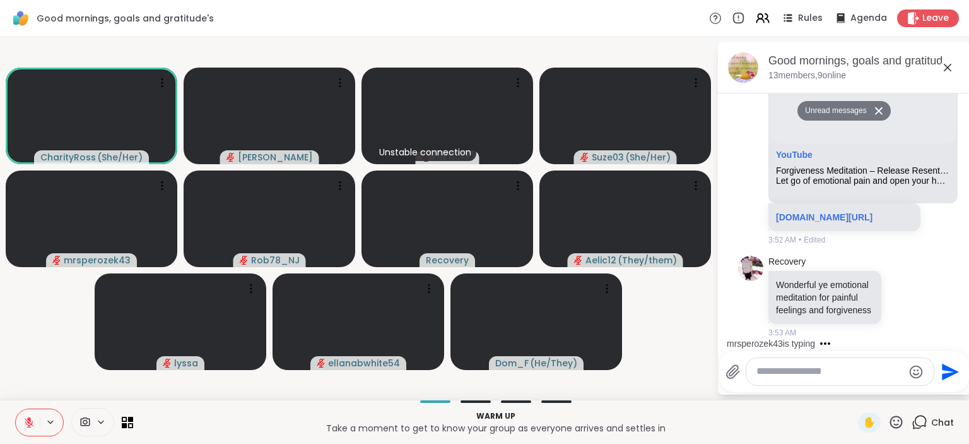
click at [822, 374] on textarea "Type your message" at bounding box center [830, 371] width 147 height 13
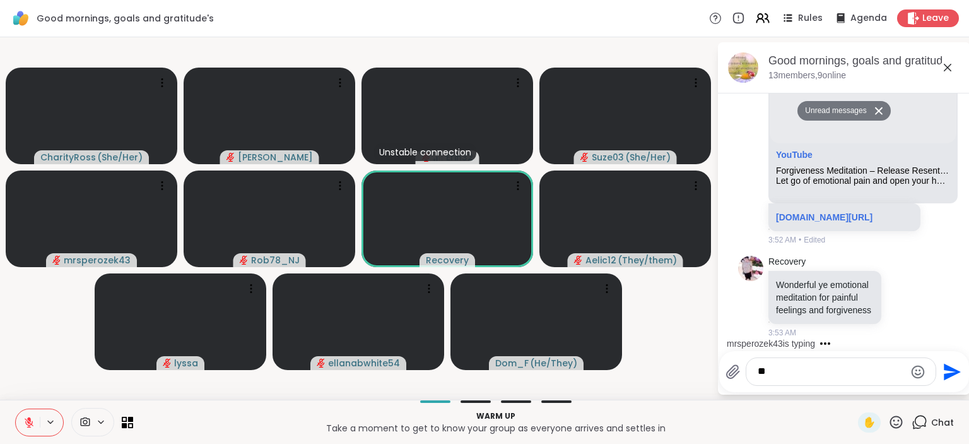
type textarea "***"
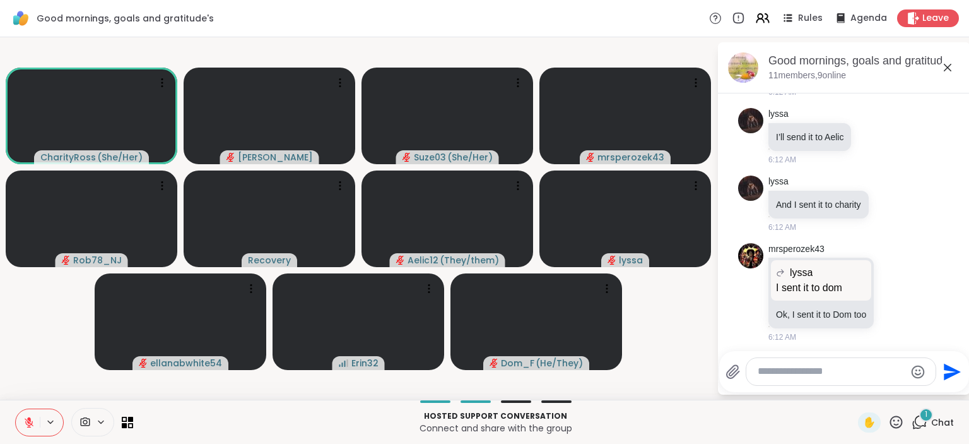
scroll to position [1702, 0]
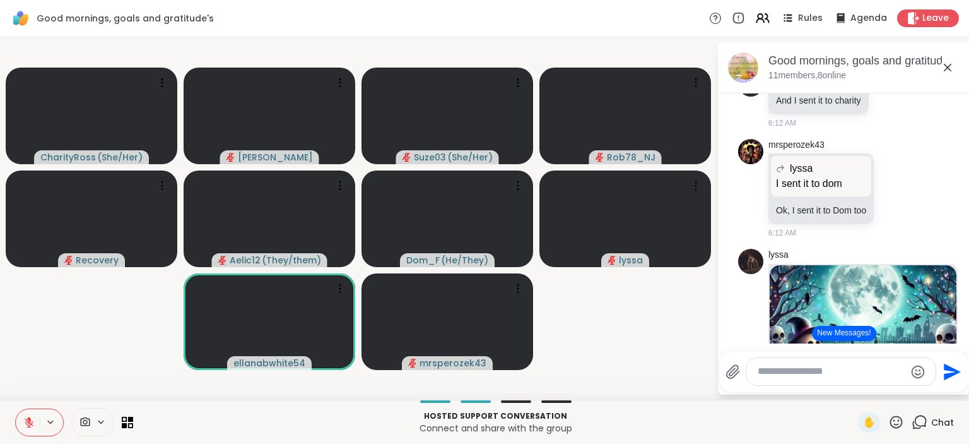
click at [779, 373] on textarea "Type your message" at bounding box center [831, 371] width 147 height 13
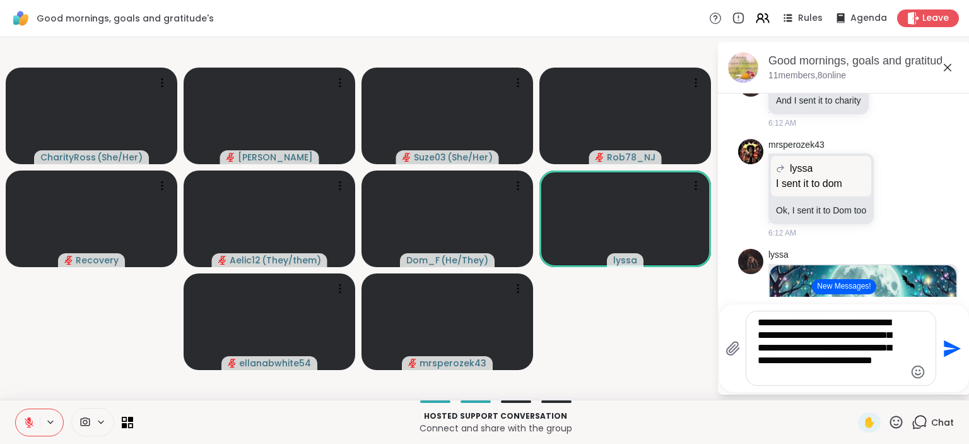
click at [764, 362] on textarea "**********" at bounding box center [831, 348] width 147 height 64
type textarea "**********"
click at [951, 350] on icon "Send" at bounding box center [952, 348] width 17 height 17
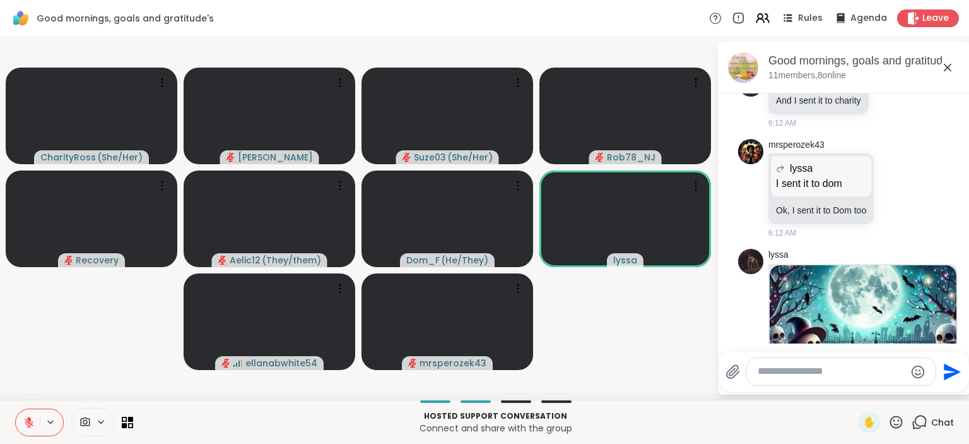
scroll to position [2643, 0]
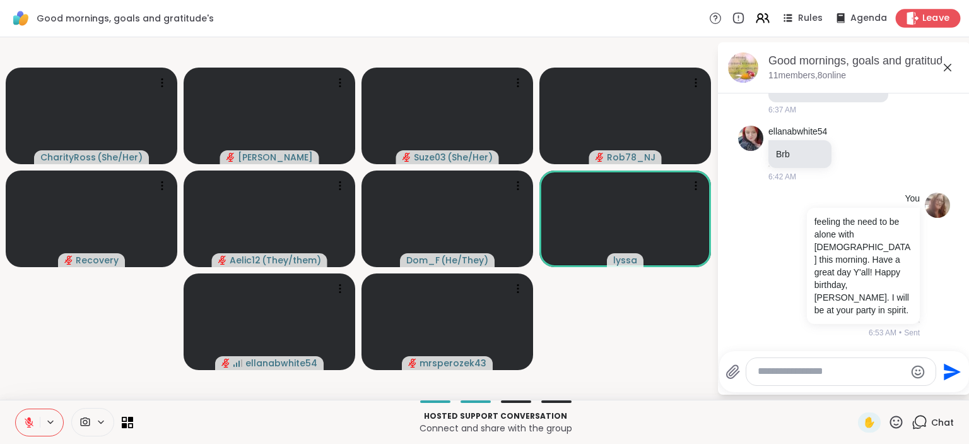
click at [948, 16] on span "Leave" at bounding box center [937, 18] width 28 height 13
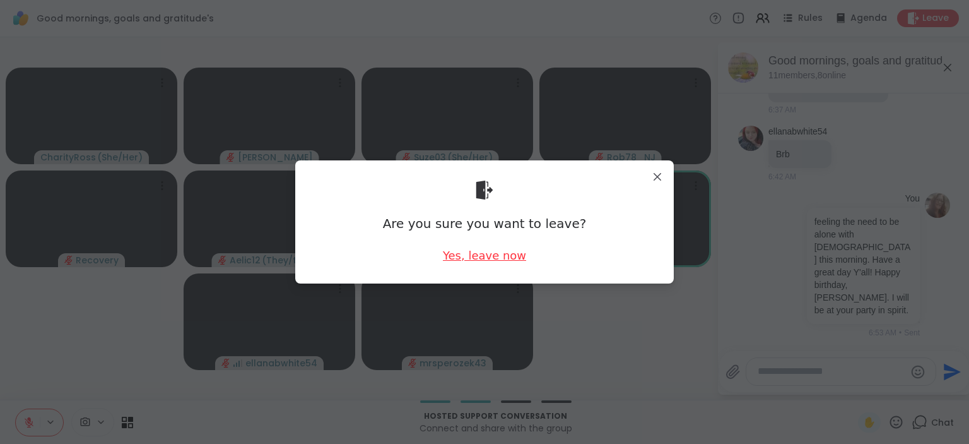
click at [477, 255] on div "Yes, leave now" at bounding box center [484, 255] width 83 height 16
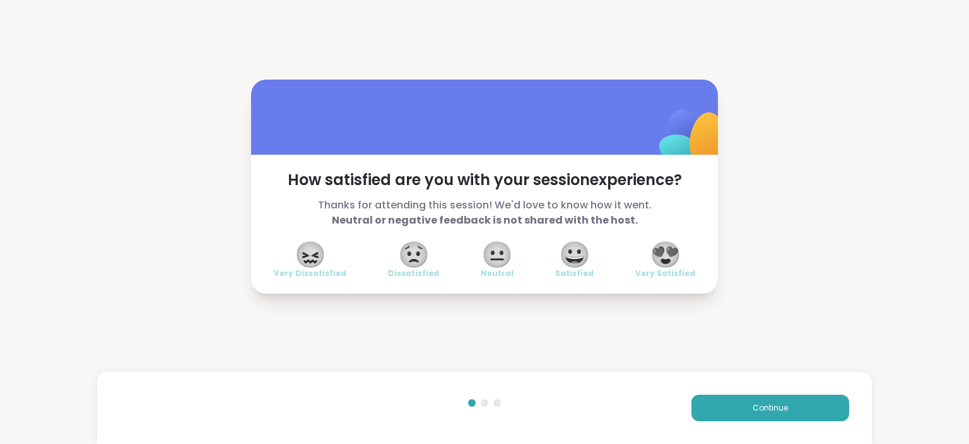
click at [661, 251] on span "😍" at bounding box center [666, 254] width 32 height 23
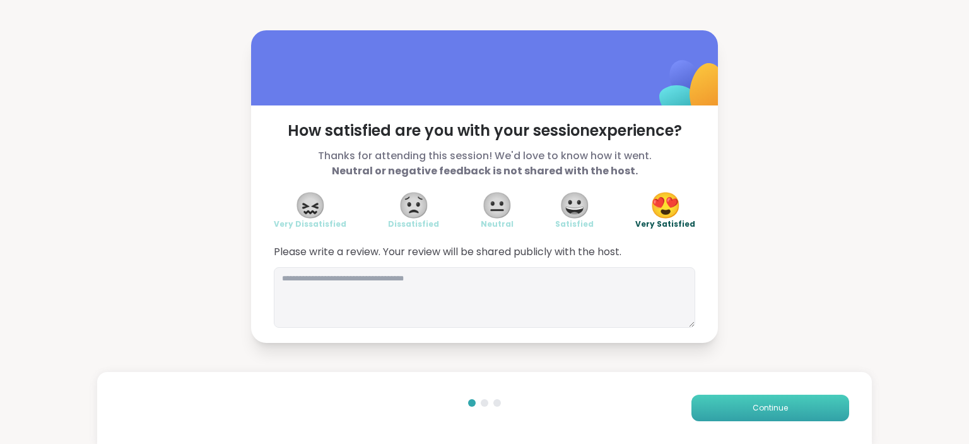
click at [784, 405] on span "Continue" at bounding box center [770, 407] width 35 height 11
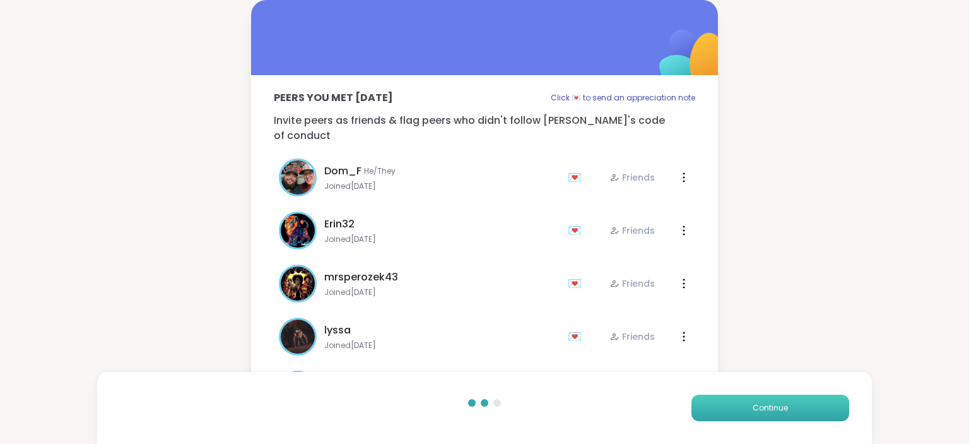
click at [784, 405] on span "Continue" at bounding box center [770, 407] width 35 height 11
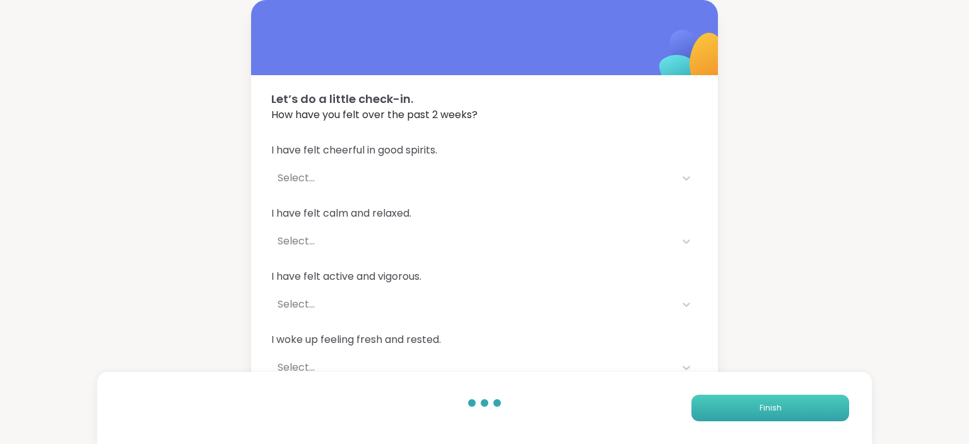
click at [784, 405] on button "Finish" at bounding box center [771, 407] width 158 height 27
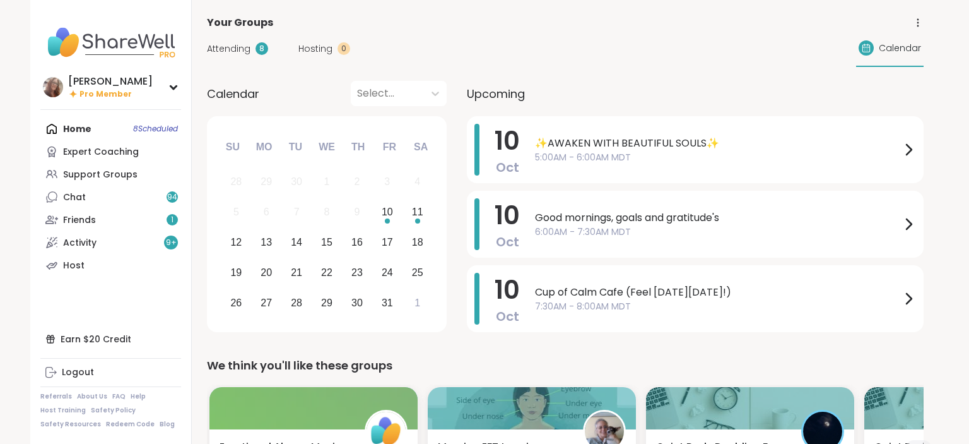
click at [230, 49] on span "Attending" at bounding box center [229, 48] width 44 height 13
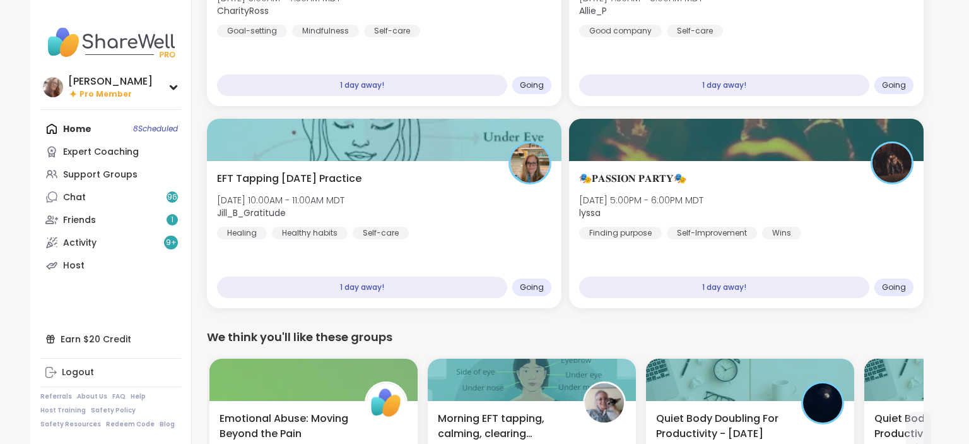
scroll to position [600, 0]
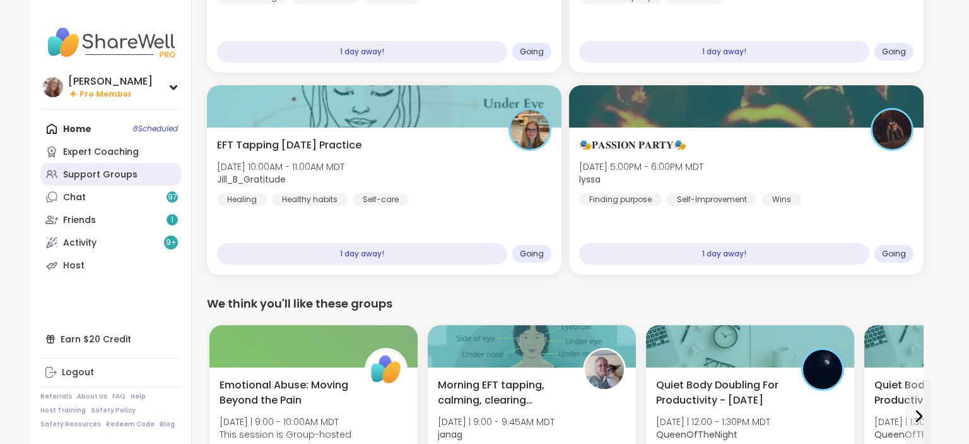
click at [118, 175] on div "Support Groups" at bounding box center [100, 175] width 74 height 13
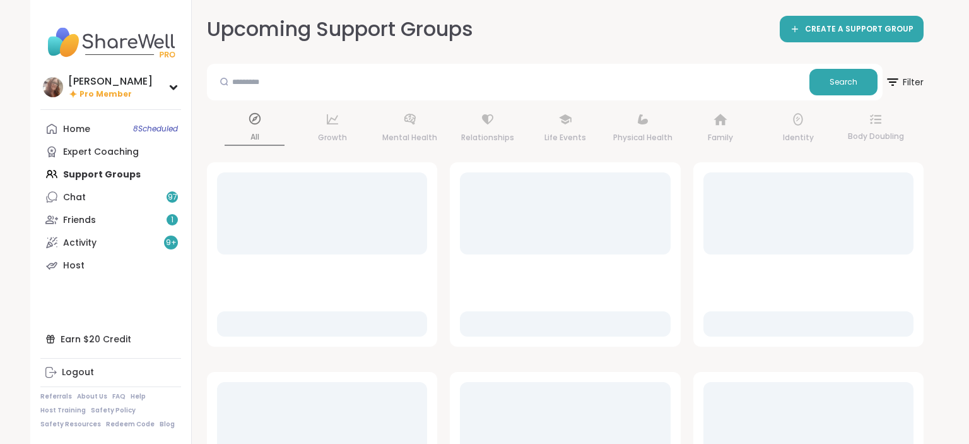
click at [118, 175] on div "Home 8 Scheduled Expert Coaching Support Groups Chat 97 Friends 1 Activity 9 + …" at bounding box center [110, 196] width 141 height 159
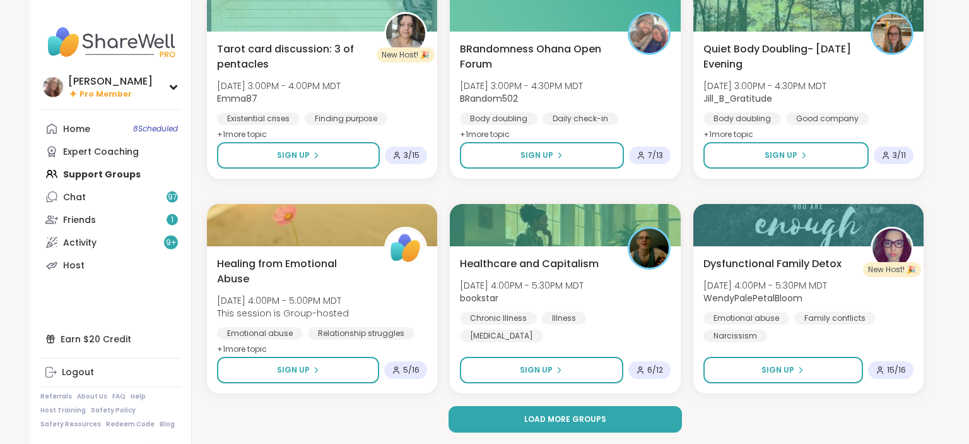
scroll to position [2105, 0]
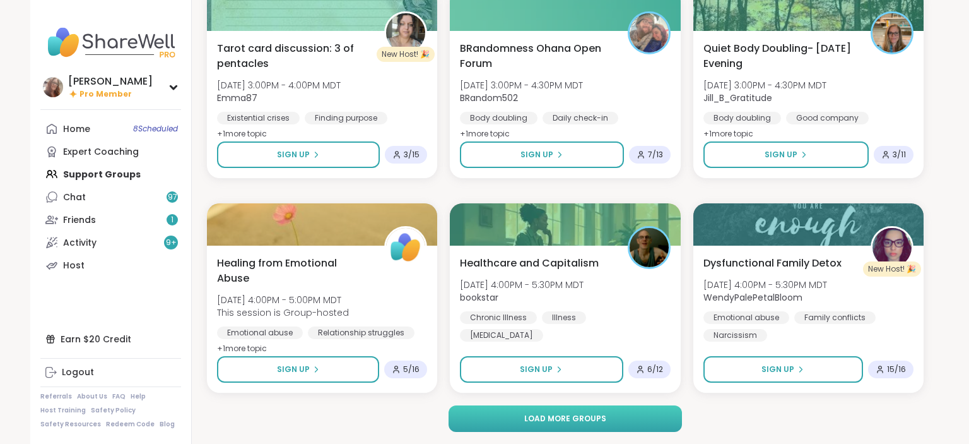
click at [569, 422] on span "Load more groups" at bounding box center [565, 418] width 82 height 11
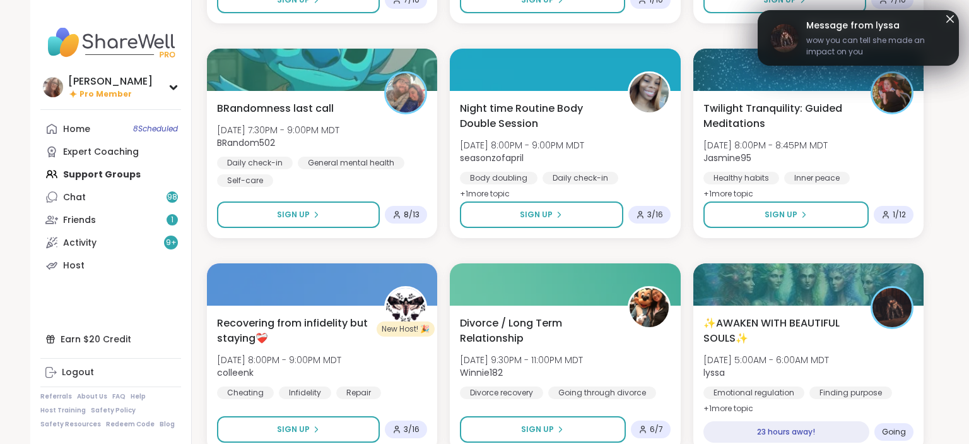
scroll to position [2904, 0]
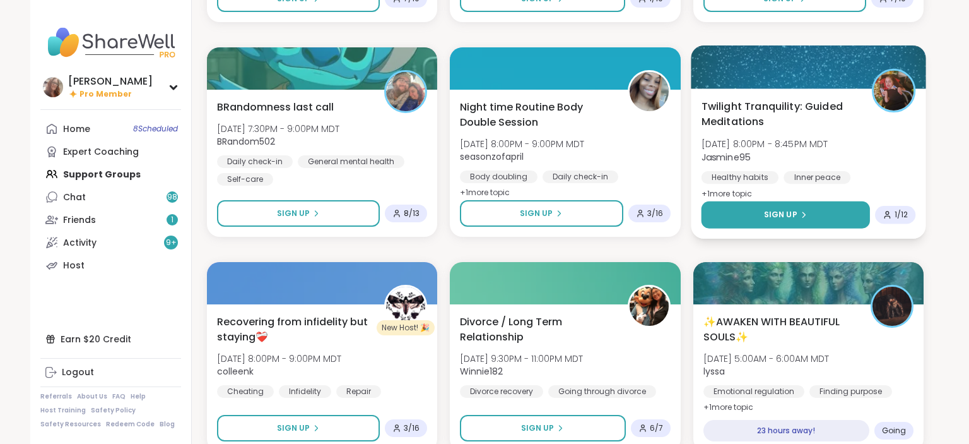
click at [827, 215] on button "Sign Up" at bounding box center [785, 214] width 169 height 27
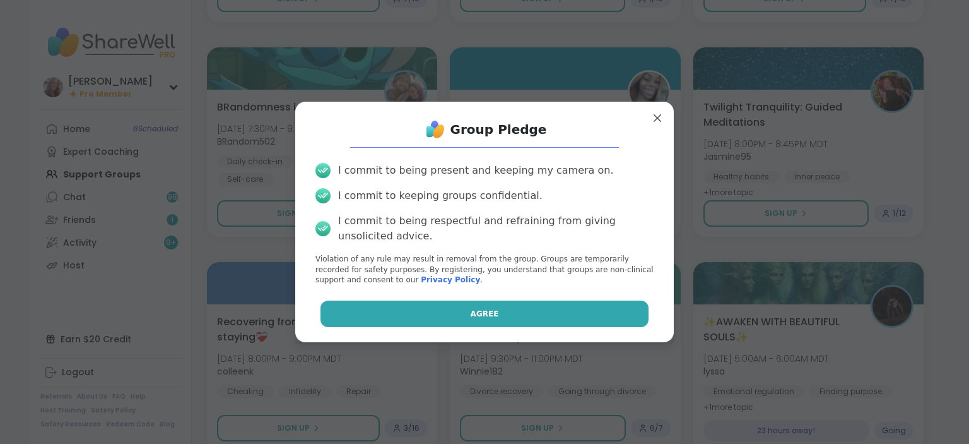
click at [591, 319] on button "Agree" at bounding box center [485, 313] width 329 height 27
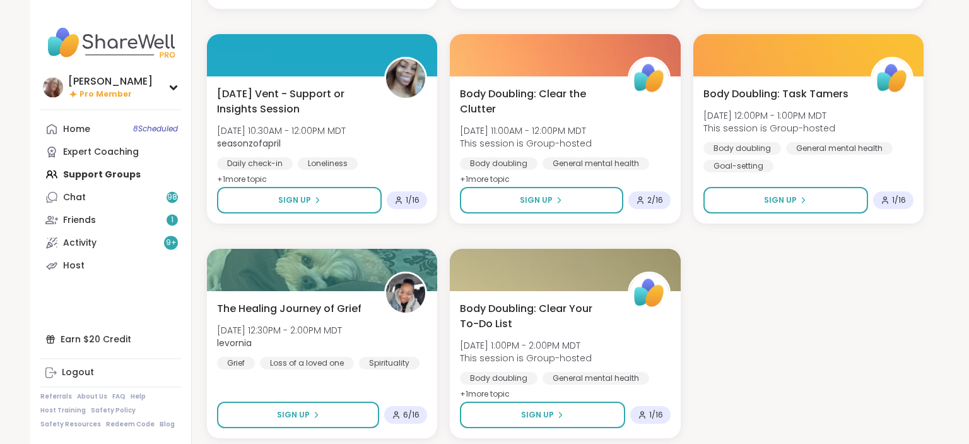
scroll to position [4680, 0]
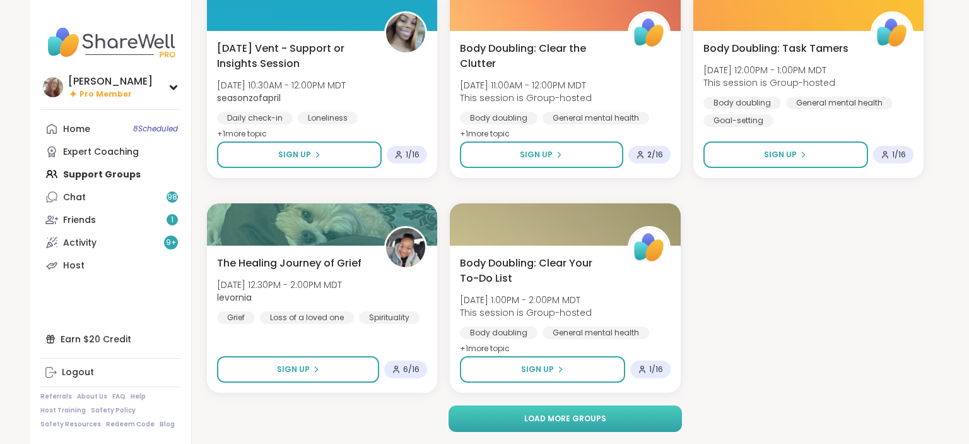
click at [574, 420] on span "Load more groups" at bounding box center [565, 418] width 82 height 11
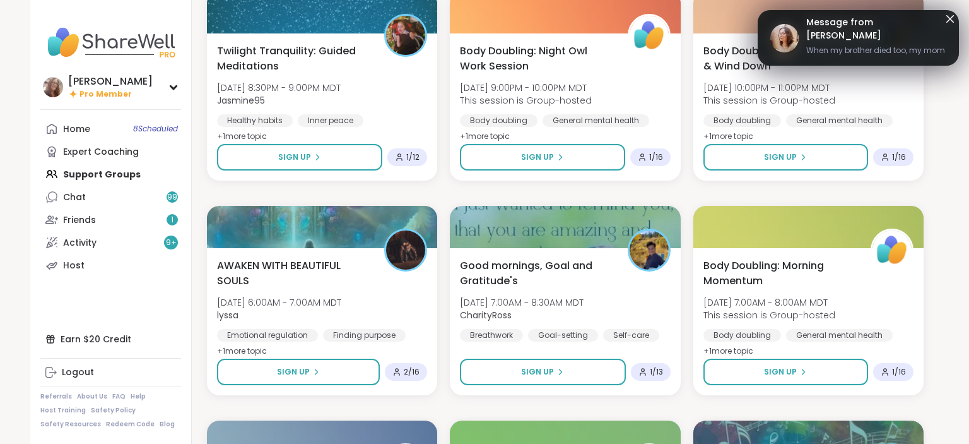
scroll to position [6213, 0]
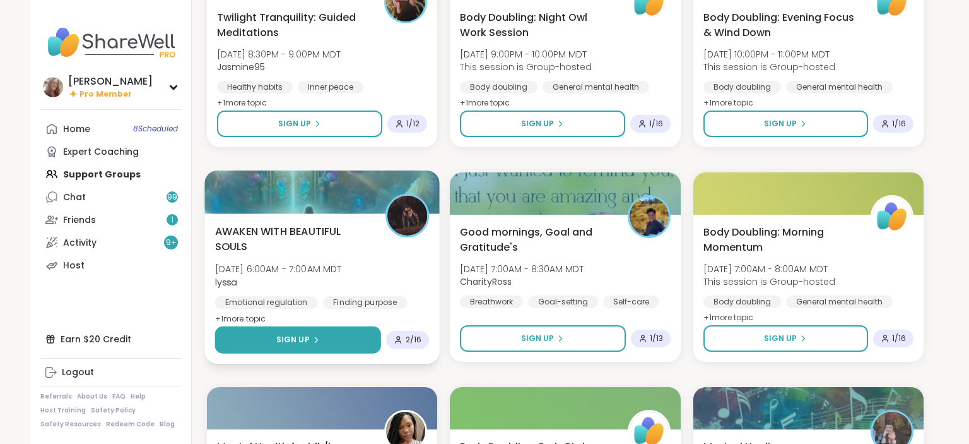
click at [328, 335] on button "Sign Up" at bounding box center [298, 339] width 166 height 27
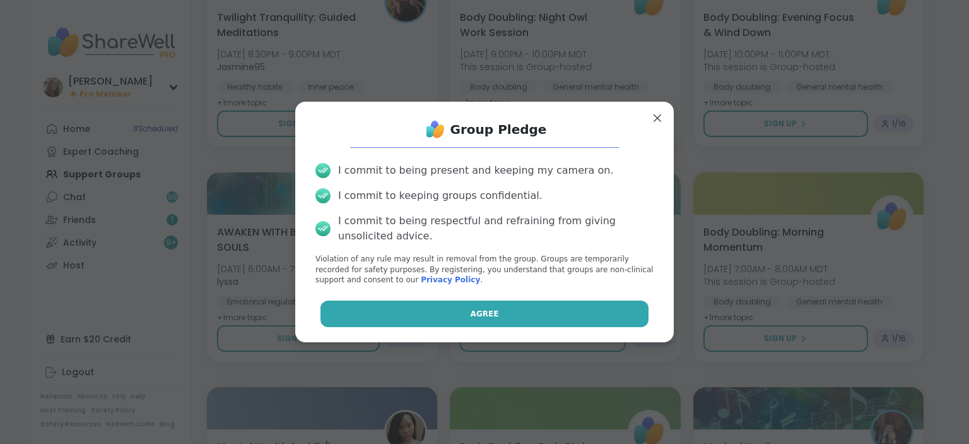
click at [400, 319] on button "Agree" at bounding box center [485, 313] width 329 height 27
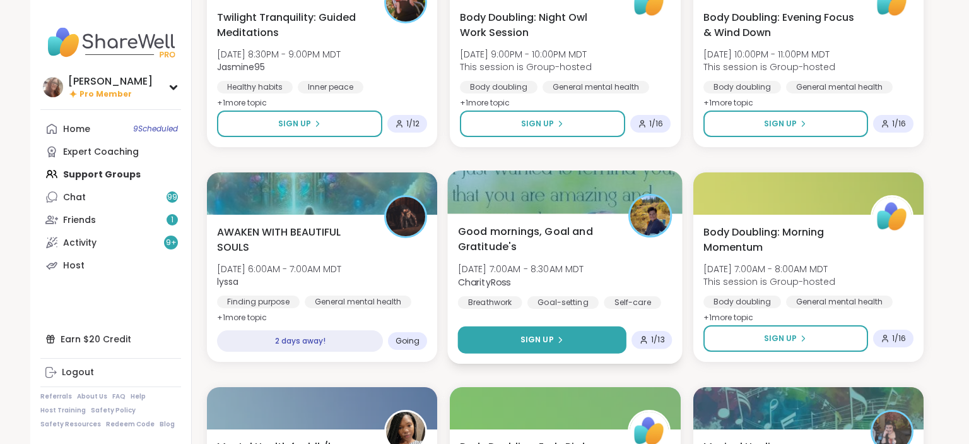
click at [571, 335] on button "Sign Up" at bounding box center [542, 339] width 169 height 27
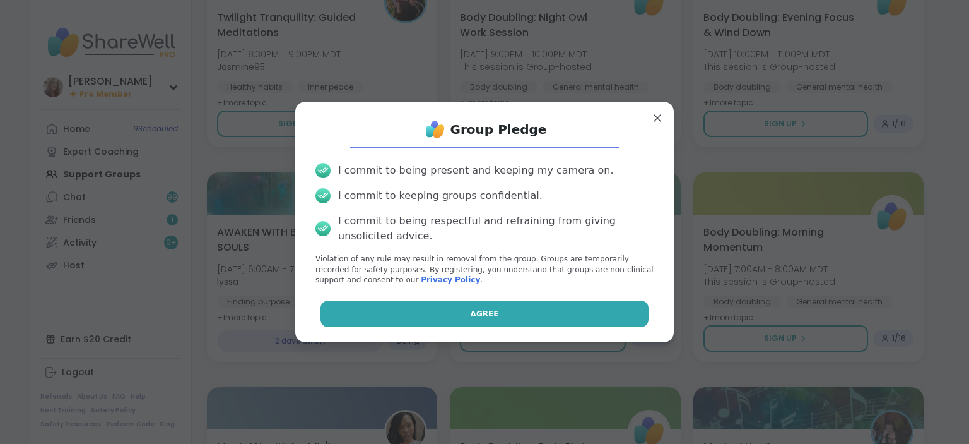
click at [571, 317] on button "Agree" at bounding box center [485, 313] width 329 height 27
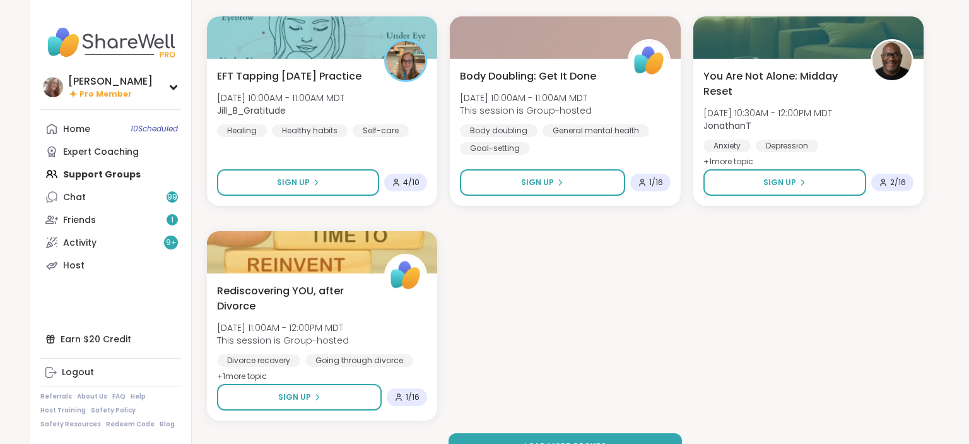
scroll to position [7040, 0]
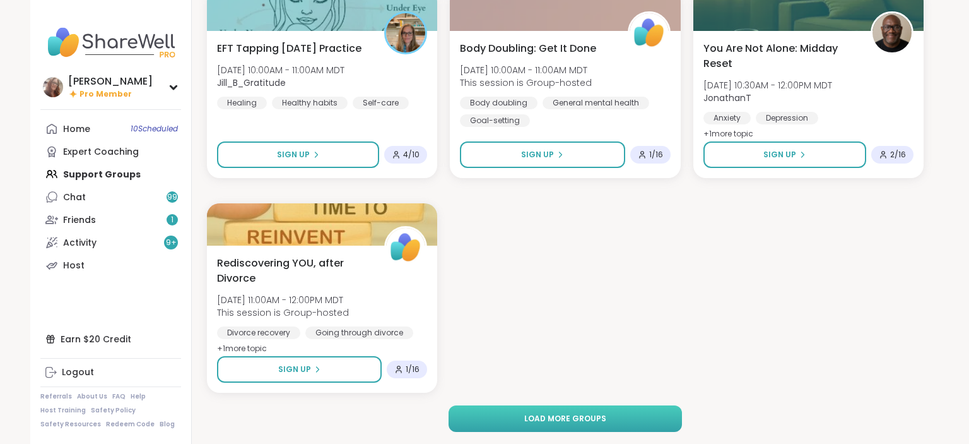
click at [601, 418] on span "Load more groups" at bounding box center [565, 418] width 82 height 11
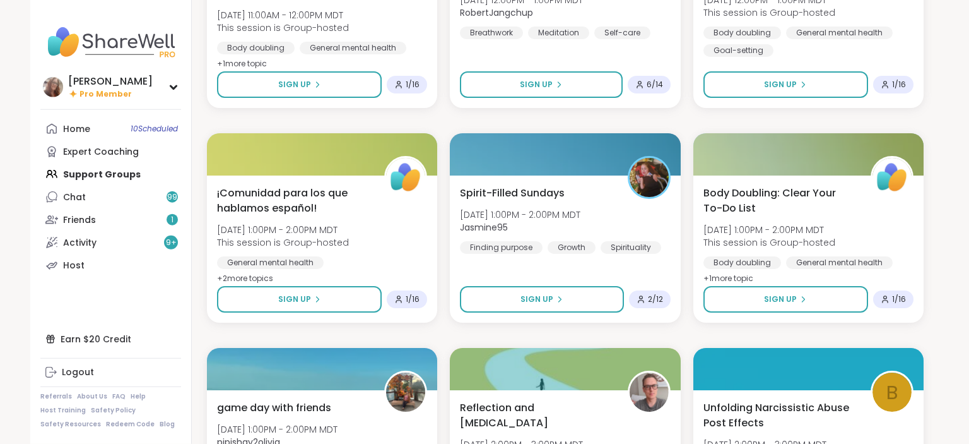
scroll to position [7540, 0]
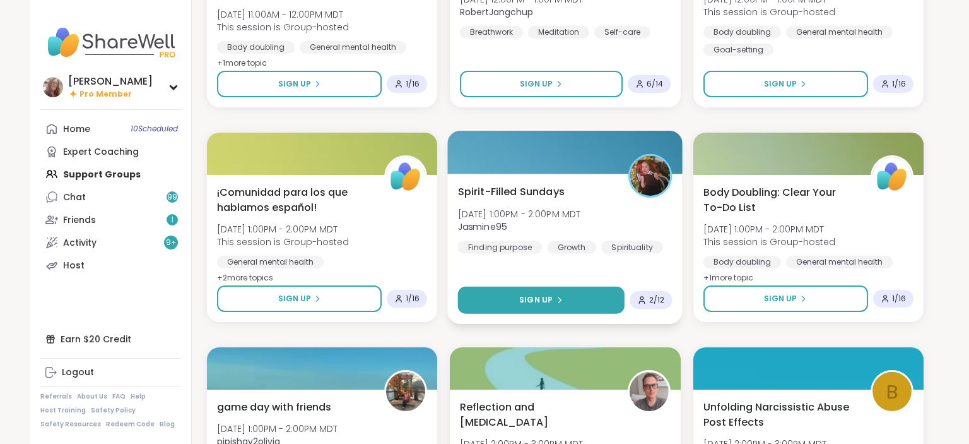
click at [571, 292] on button "Sign Up" at bounding box center [541, 300] width 167 height 27
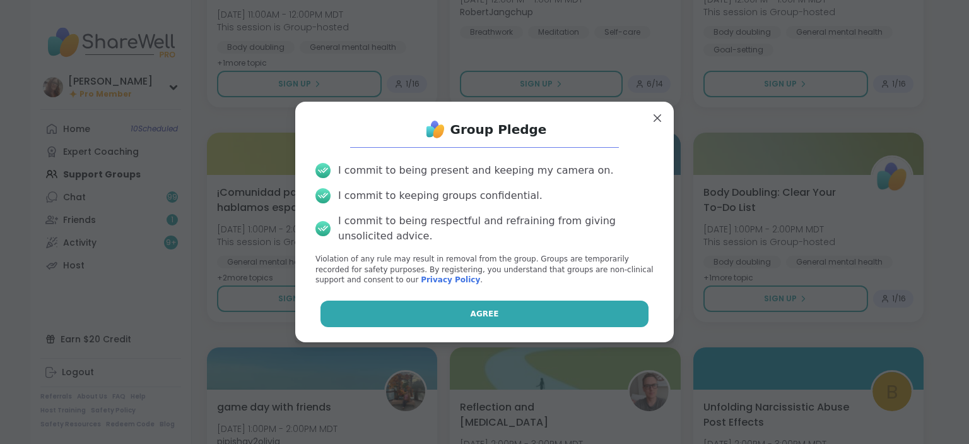
click at [559, 314] on button "Agree" at bounding box center [485, 313] width 329 height 27
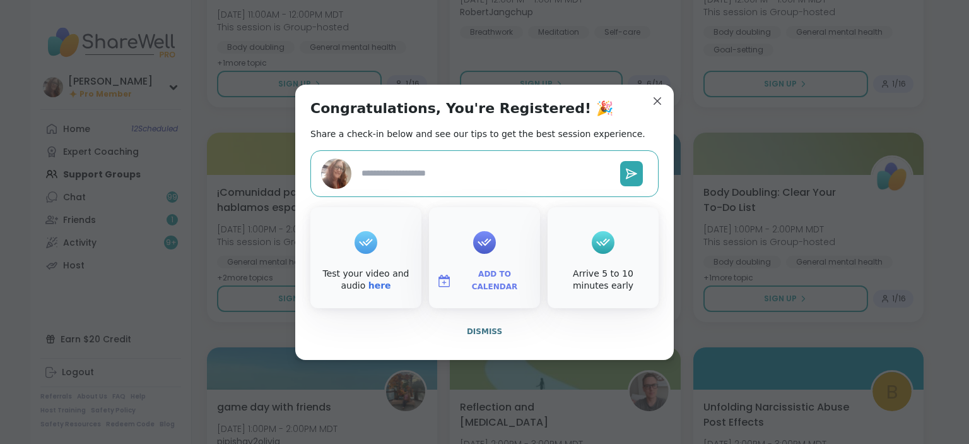
type textarea "*"
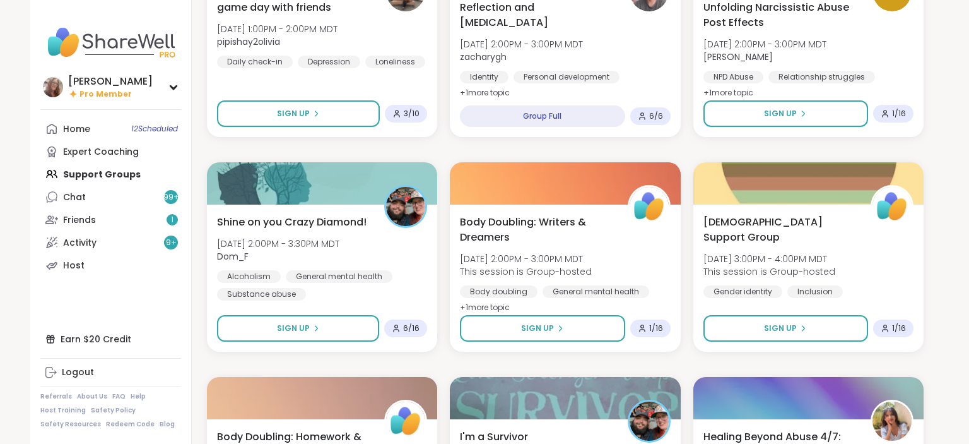
scroll to position [7973, 0]
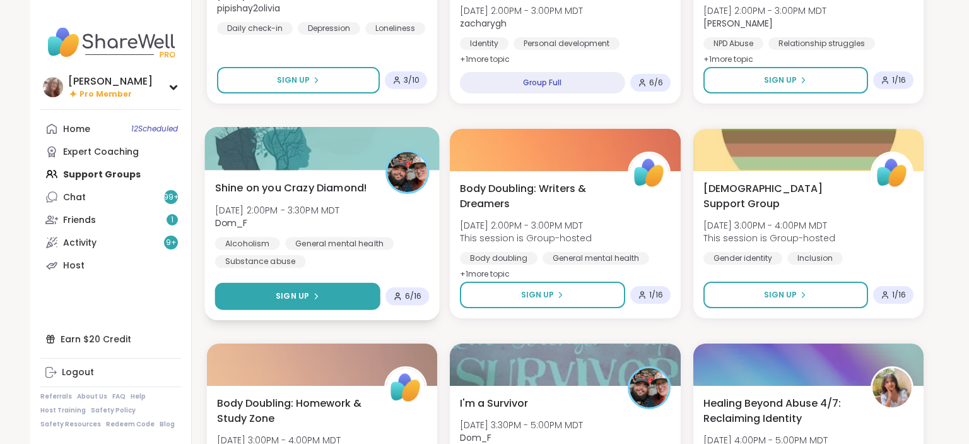
click at [336, 289] on button "Sign Up" at bounding box center [297, 296] width 165 height 27
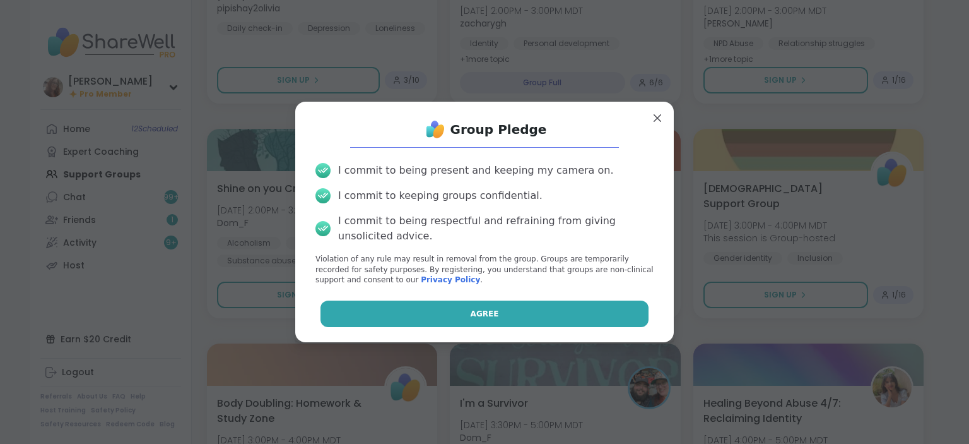
click at [418, 310] on button "Agree" at bounding box center [485, 313] width 329 height 27
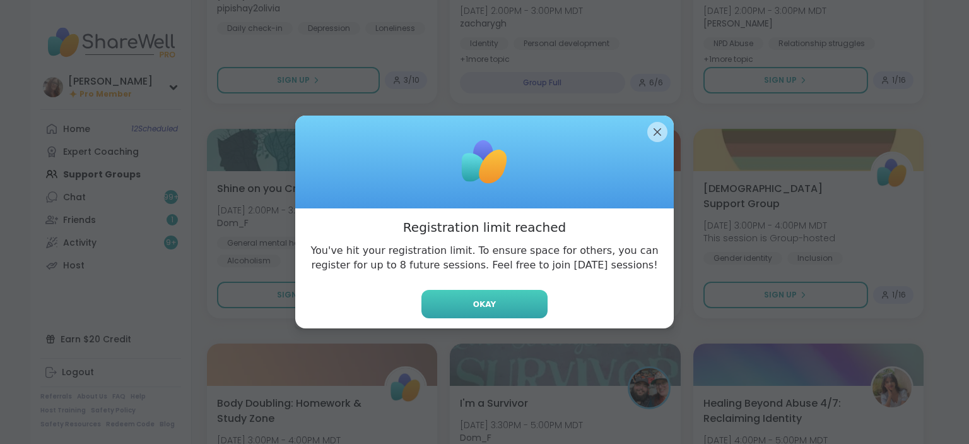
click at [518, 300] on button "Okay" at bounding box center [485, 304] width 126 height 28
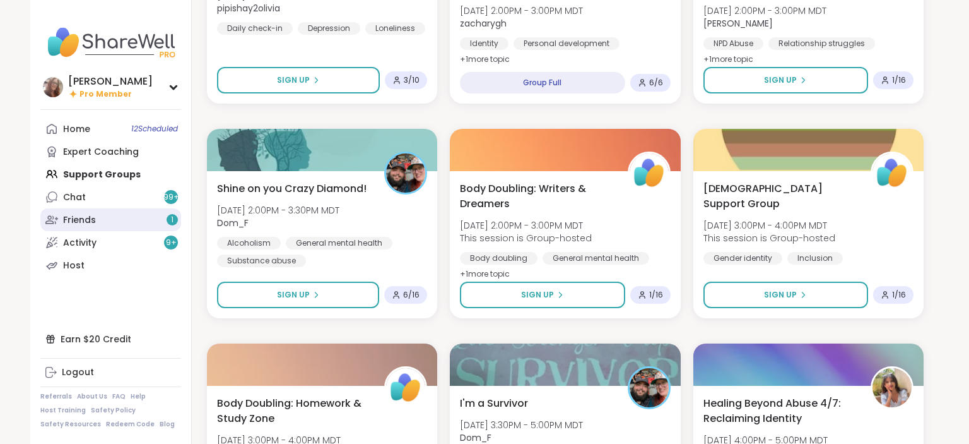
click at [115, 220] on link "Friends 1" at bounding box center [110, 219] width 141 height 23
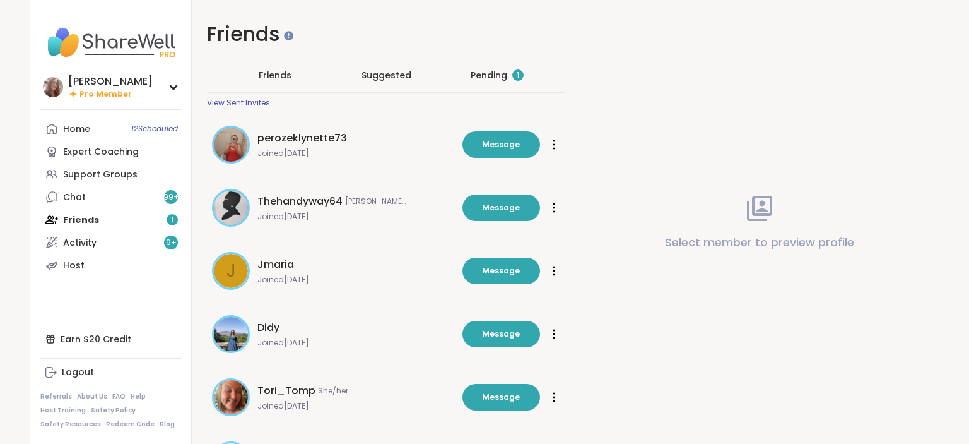
click at [489, 80] on div "Pending 1" at bounding box center [497, 75] width 53 height 13
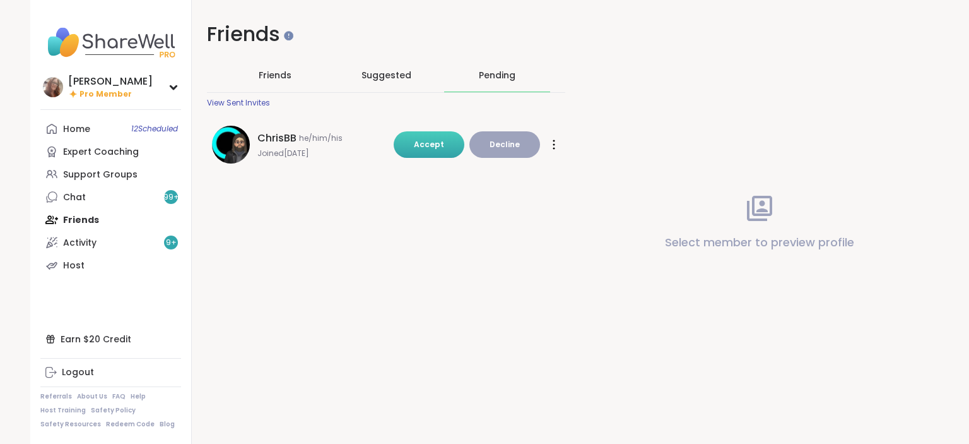
click at [443, 140] on span "Accept" at bounding box center [429, 144] width 30 height 11
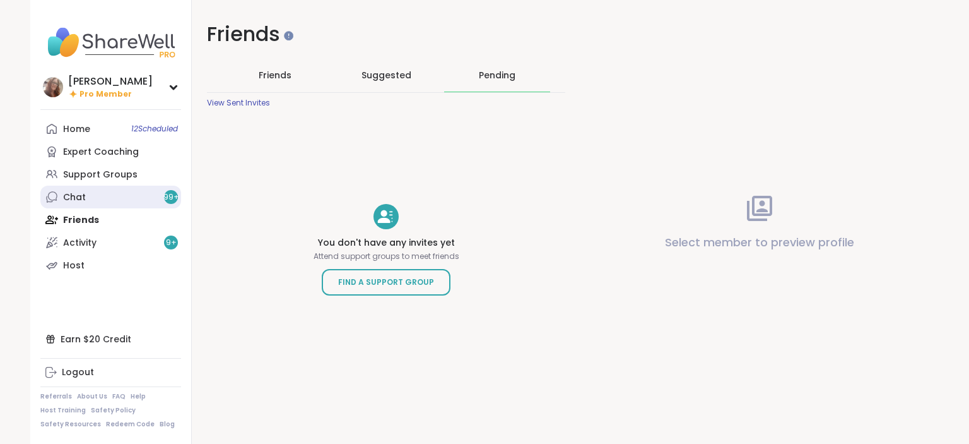
click at [143, 194] on link "Chat 99 +" at bounding box center [110, 197] width 141 height 23
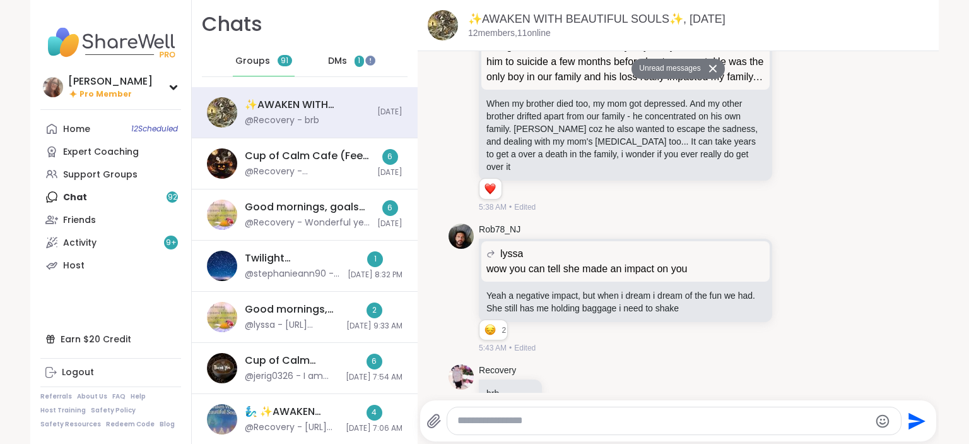
click at [335, 64] on span "DMs" at bounding box center [337, 61] width 19 height 13
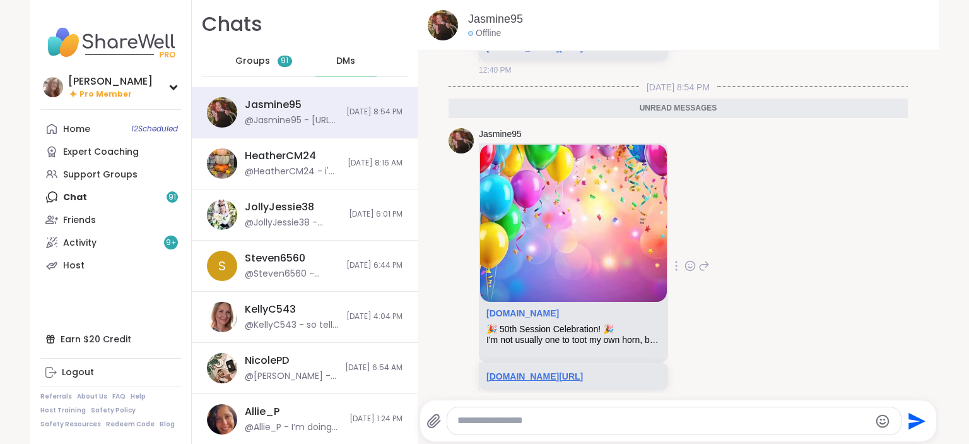
click at [575, 362] on div "sharewellnow.com/session/c610ac0c-0d1b-41f1-acab-526feb3775e0" at bounding box center [573, 376] width 189 height 28
click at [583, 371] on link "sharewellnow.com/session/c610ac0c-0d1b-41f1-acab-526feb3775e0" at bounding box center [535, 376] width 97 height 10
click at [107, 124] on link "Home 12 Scheduled" at bounding box center [110, 128] width 141 height 23
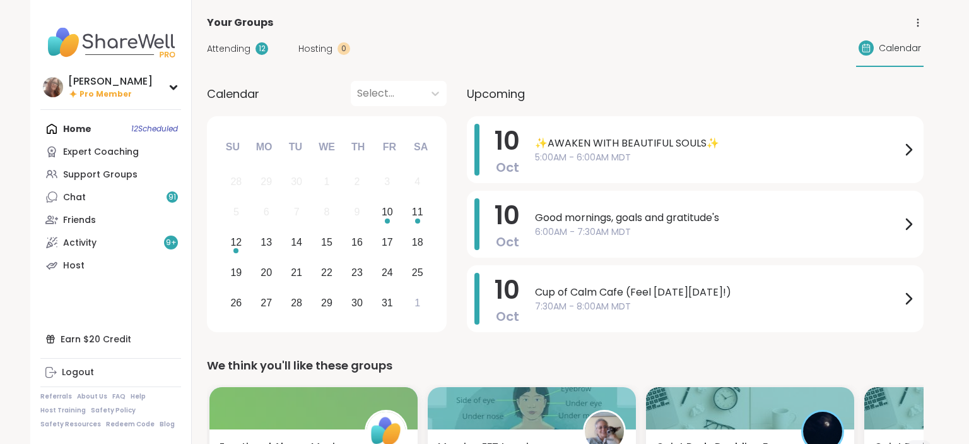
click at [236, 49] on span "Attending" at bounding box center [229, 48] width 44 height 13
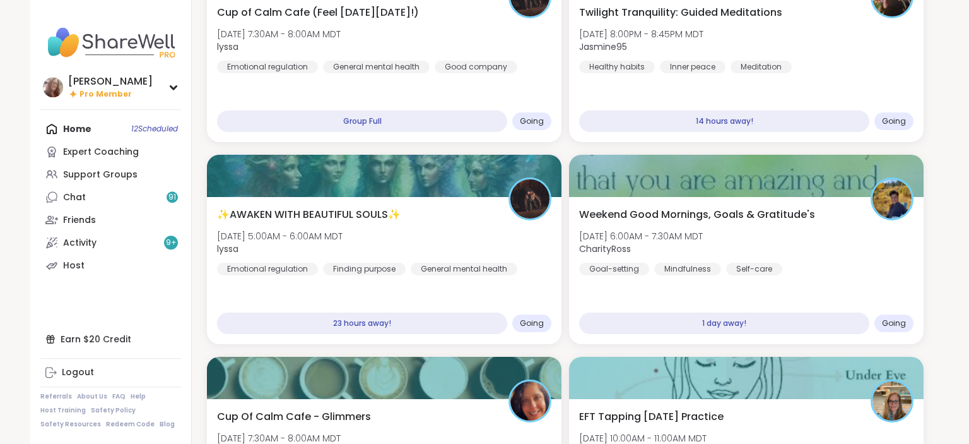
scroll to position [333, 0]
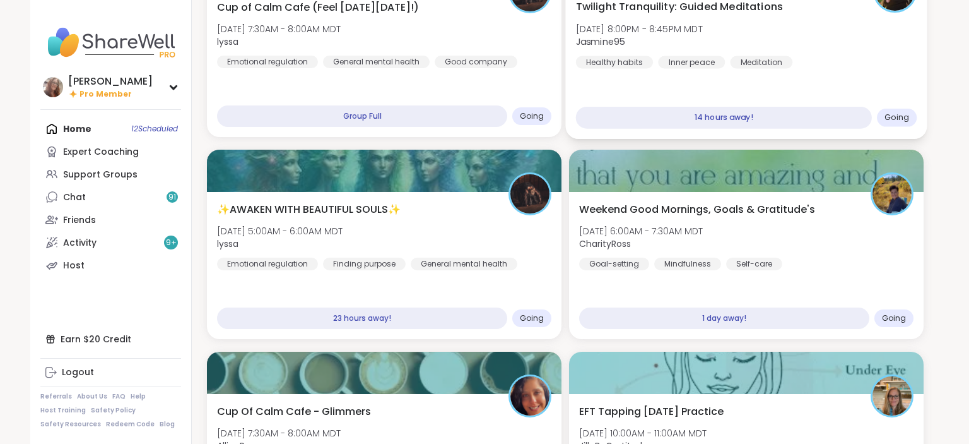
click at [828, 86] on div "Twilight Tranquility: Guided Meditations Fri, Oct 10 | 8:00PM - 8:45PM MDT Jasm…" at bounding box center [746, 64] width 362 height 150
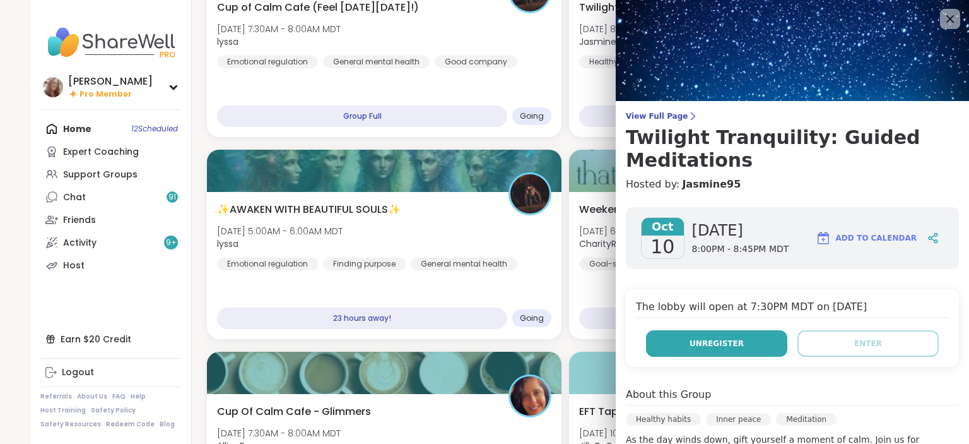
click at [717, 340] on span "Unregister" at bounding box center [717, 343] width 54 height 11
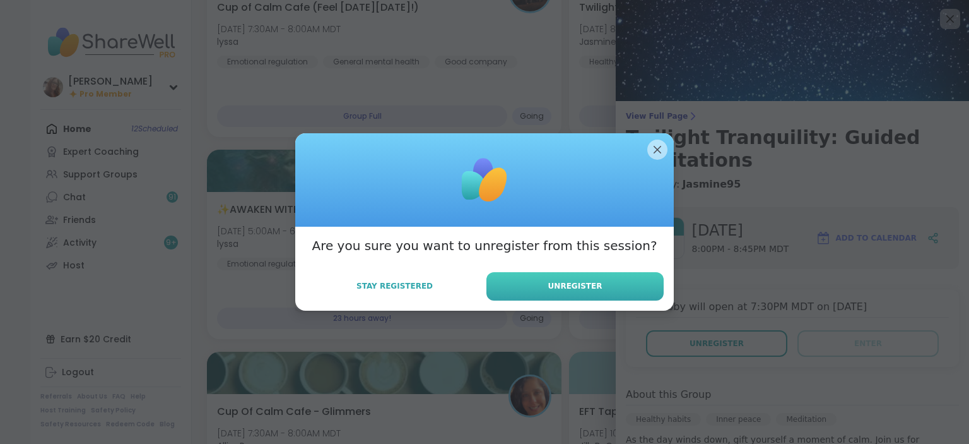
click at [627, 292] on button "Unregister" at bounding box center [575, 286] width 177 height 28
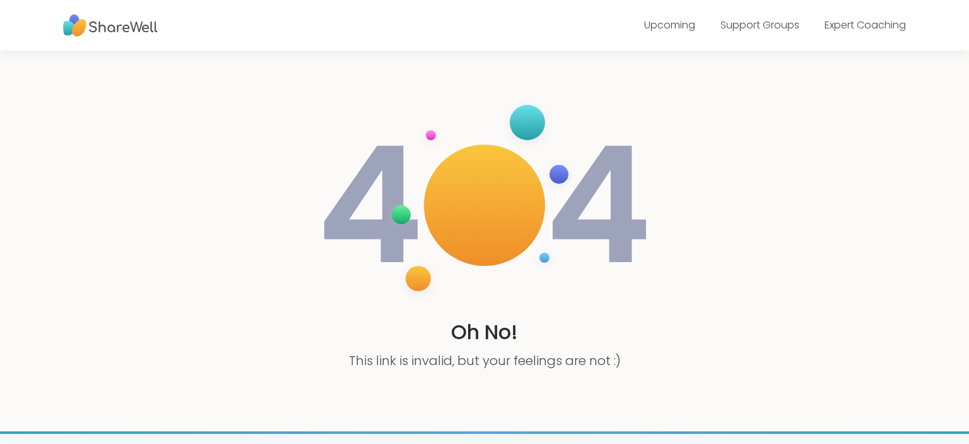
click at [151, 27] on img at bounding box center [110, 25] width 95 height 35
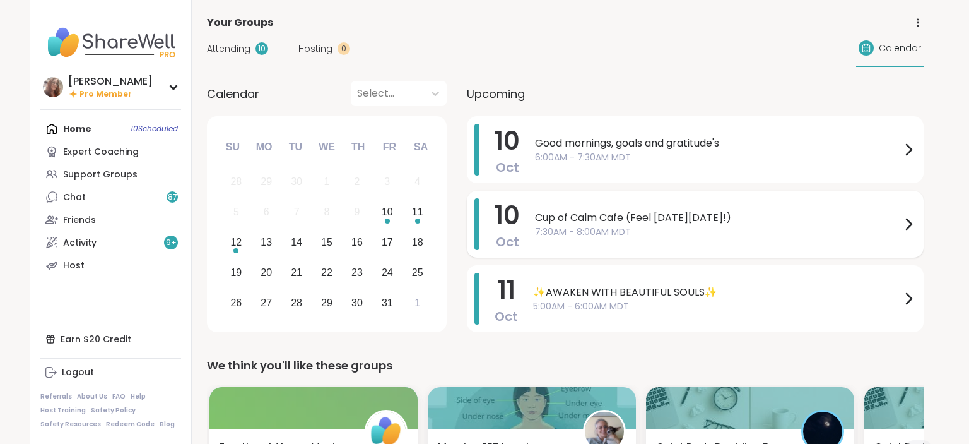
click at [680, 217] on span "Cup of Calm Cafe (Feel [DATE][DATE]!)" at bounding box center [718, 217] width 366 height 15
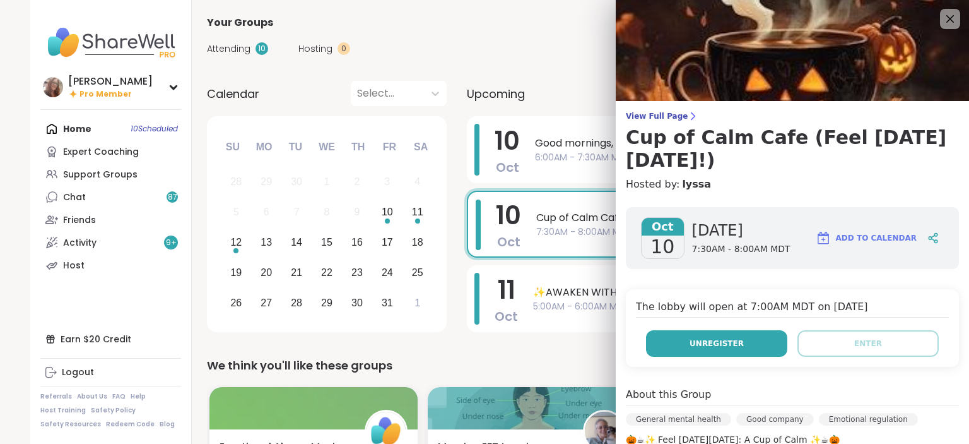
click at [714, 338] on span "Unregister" at bounding box center [717, 343] width 54 height 11
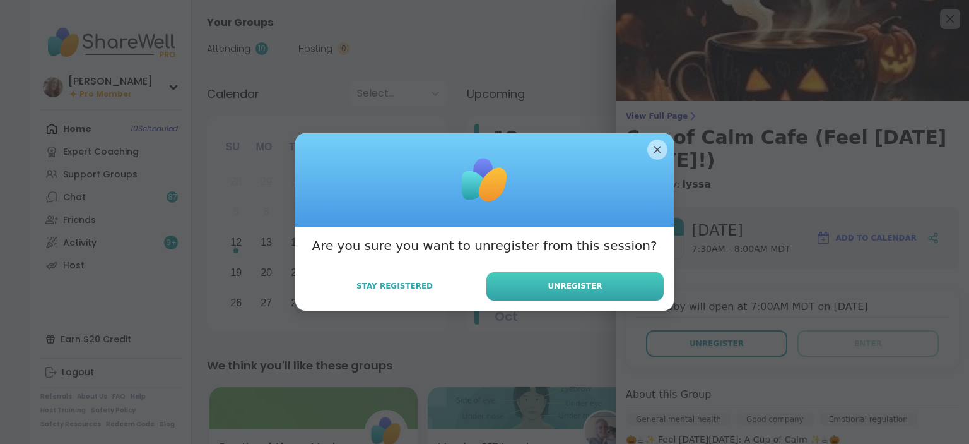
click at [584, 281] on span "Unregister" at bounding box center [575, 285] width 54 height 11
